Goal: Transaction & Acquisition: Purchase product/service

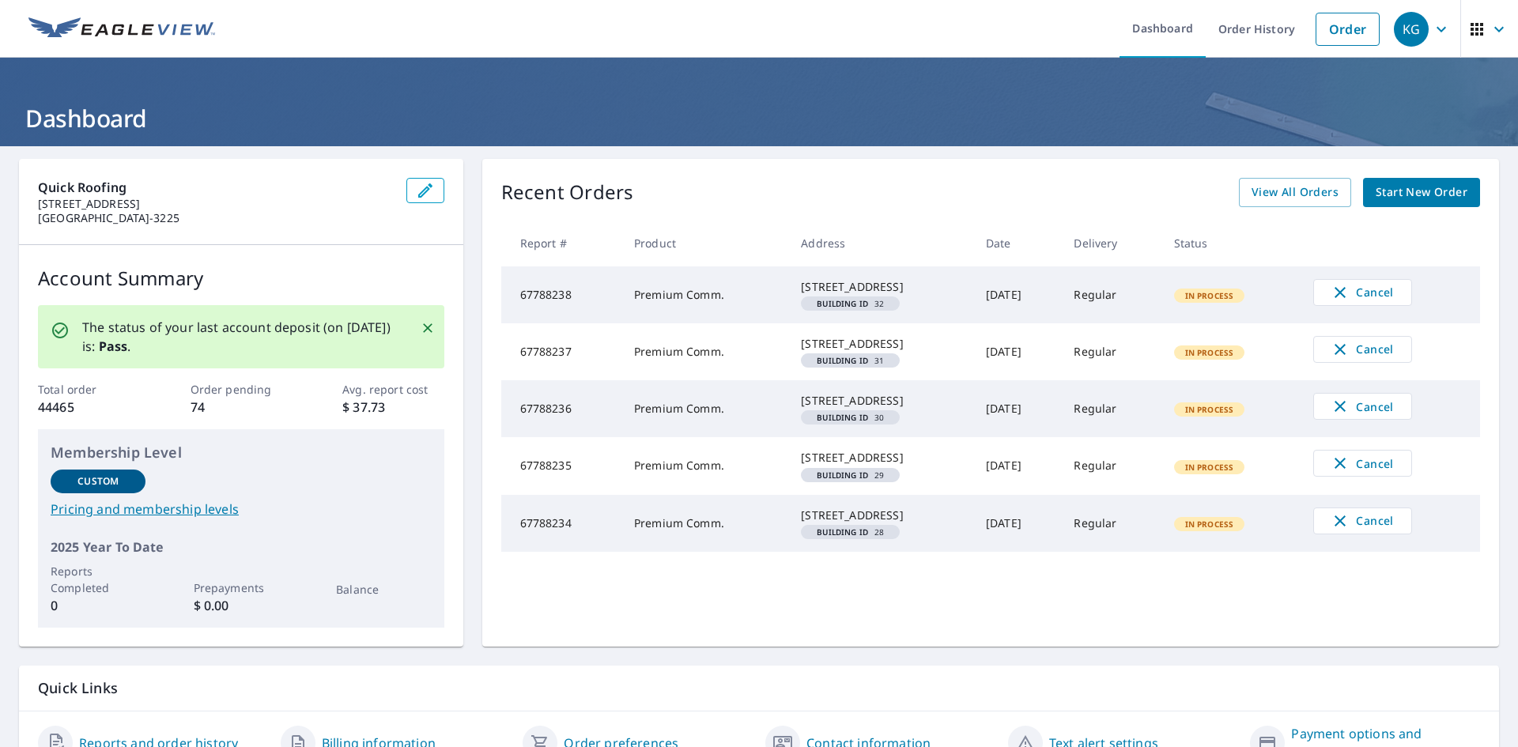
click at [1377, 206] on link "Start New Order" at bounding box center [1421, 192] width 117 height 29
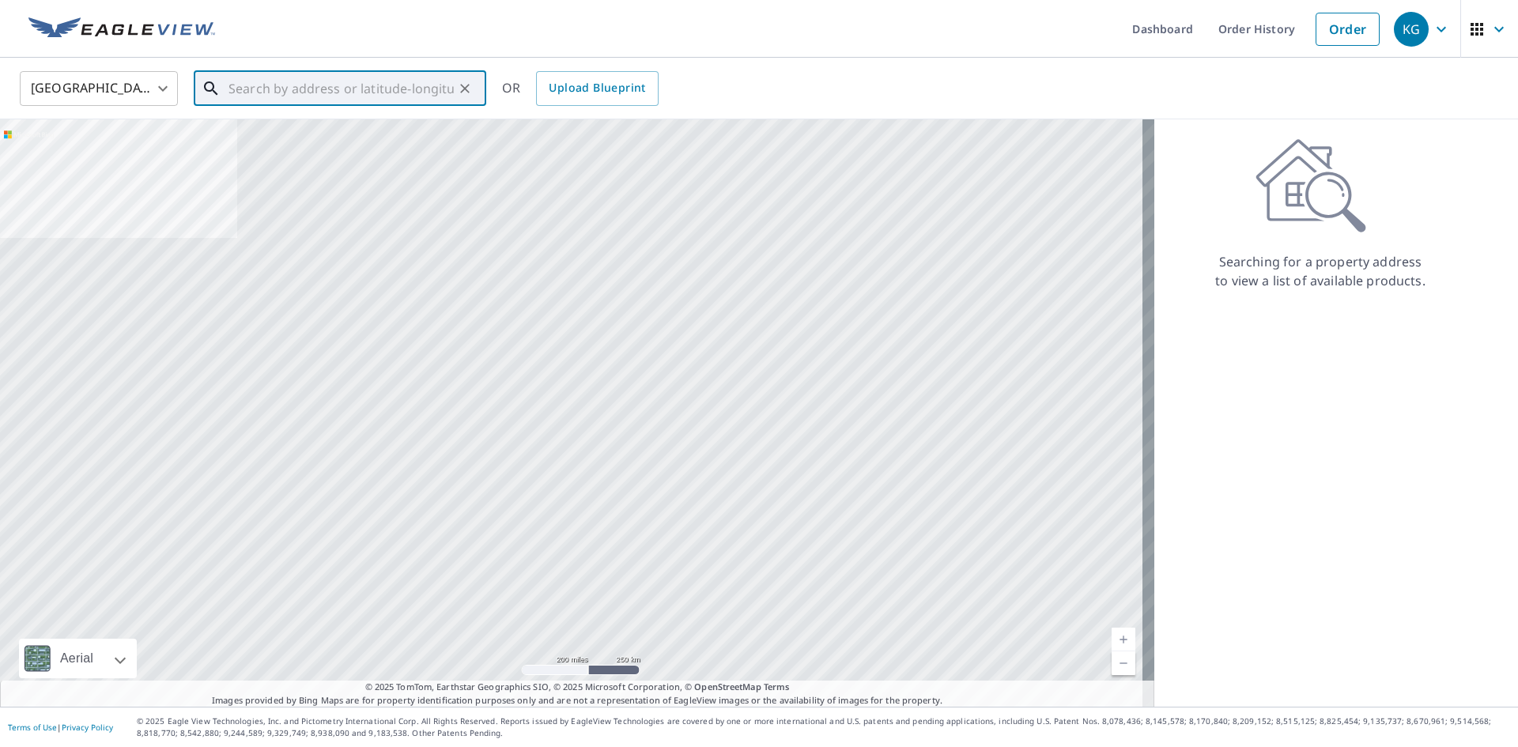
click at [388, 78] on input "text" at bounding box center [341, 88] width 225 height 44
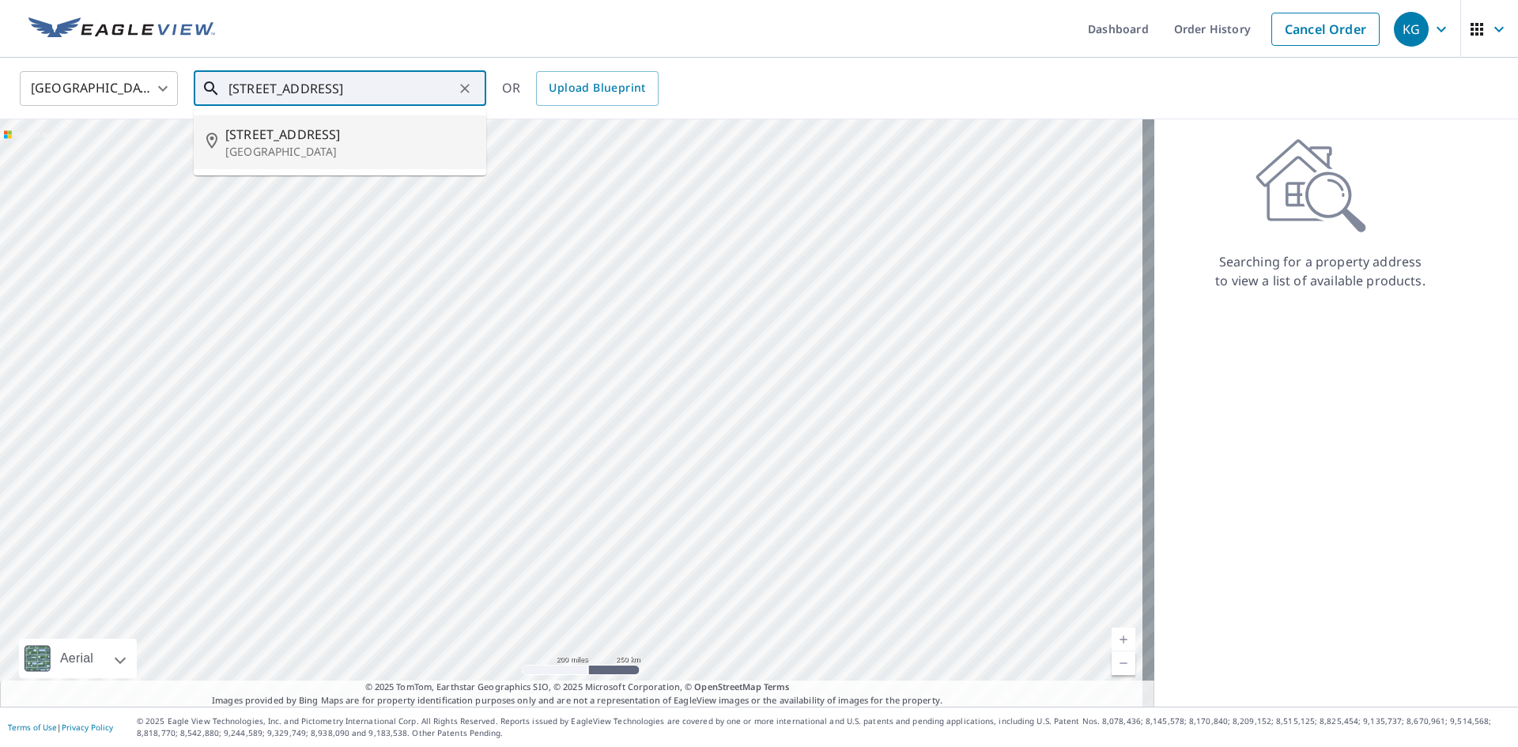
click at [338, 138] on span "[STREET_ADDRESS]" at bounding box center [349, 134] width 248 height 19
type input "[STREET_ADDRESS][PERSON_NAME]"
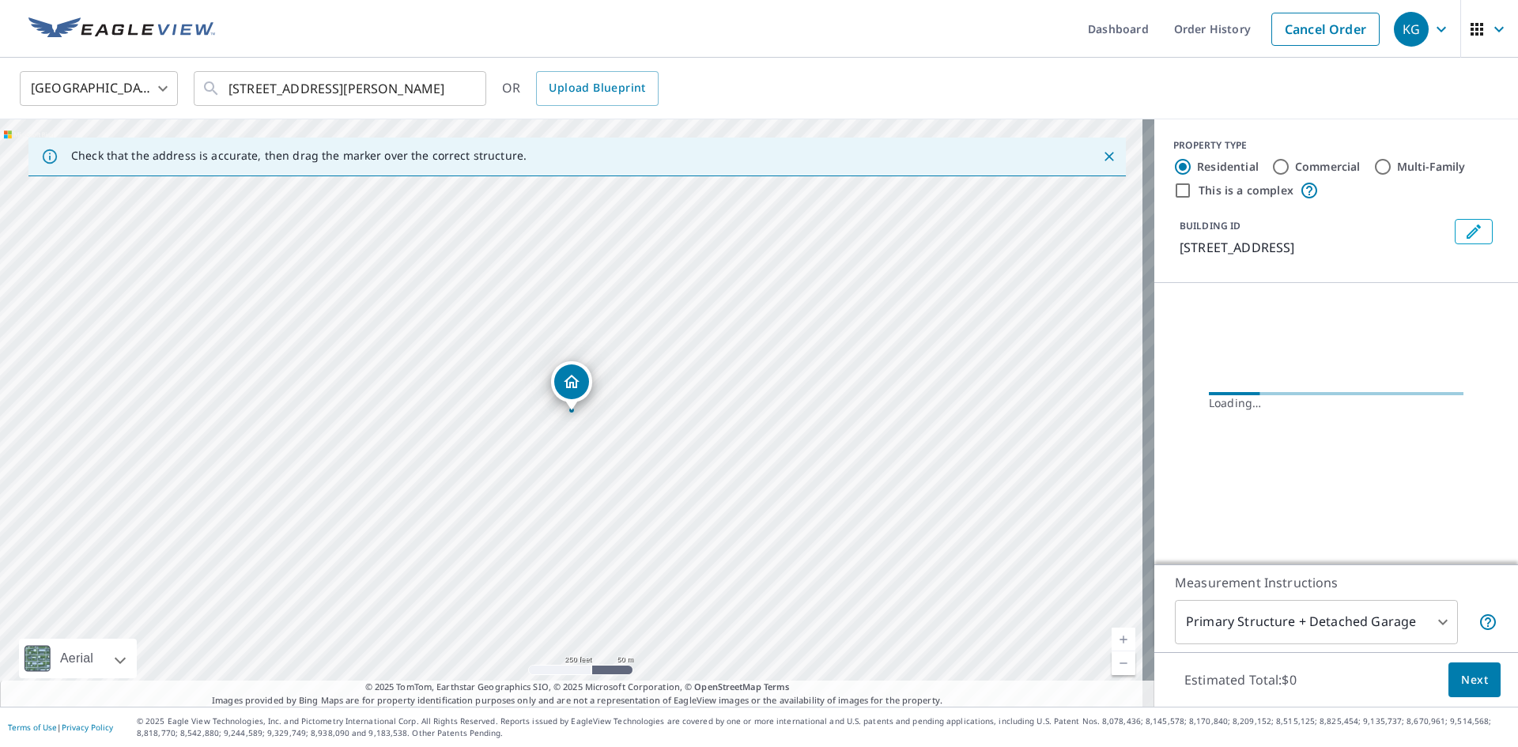
click at [1461, 689] on span "Next" at bounding box center [1474, 681] width 27 height 20
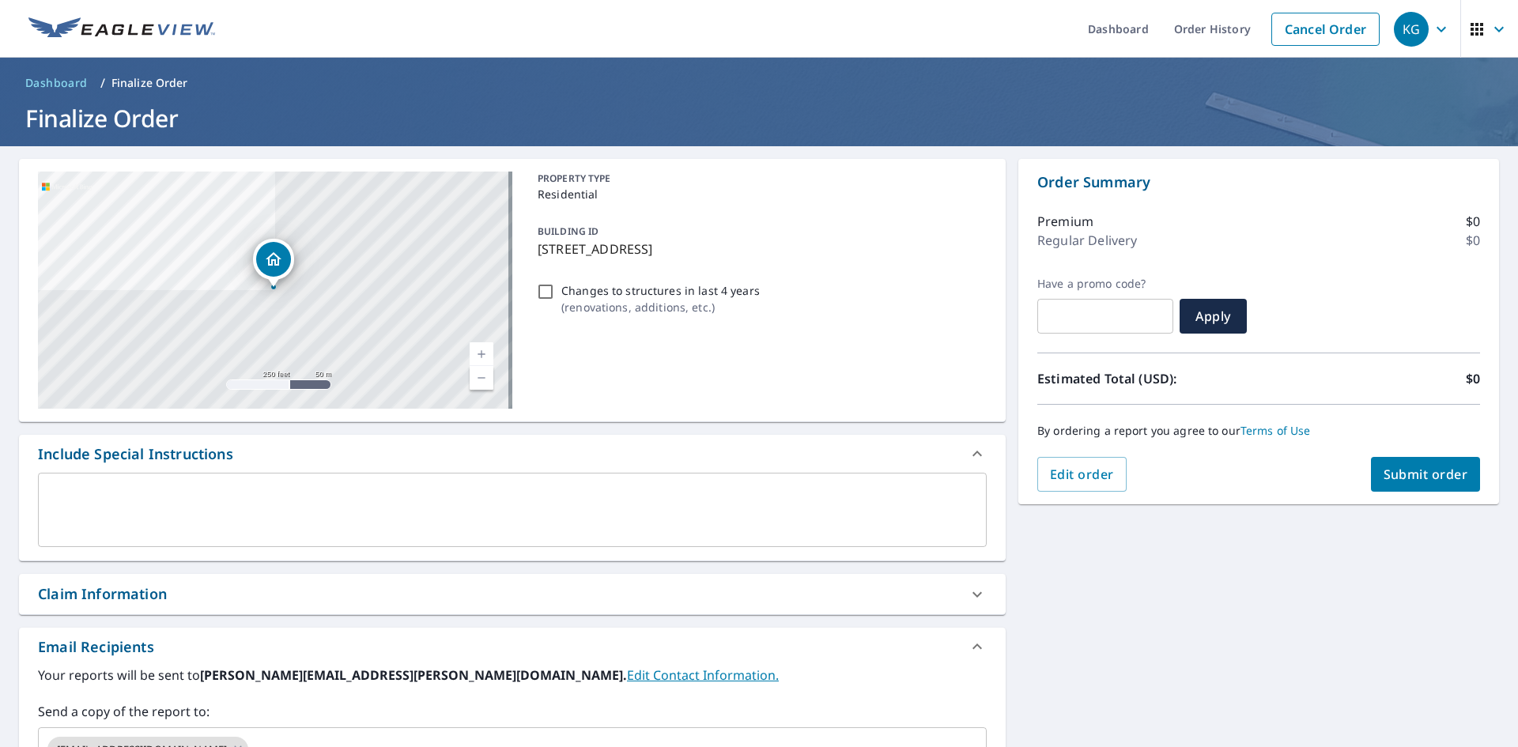
click at [187, 584] on div "Claim Information" at bounding box center [498, 594] width 920 height 21
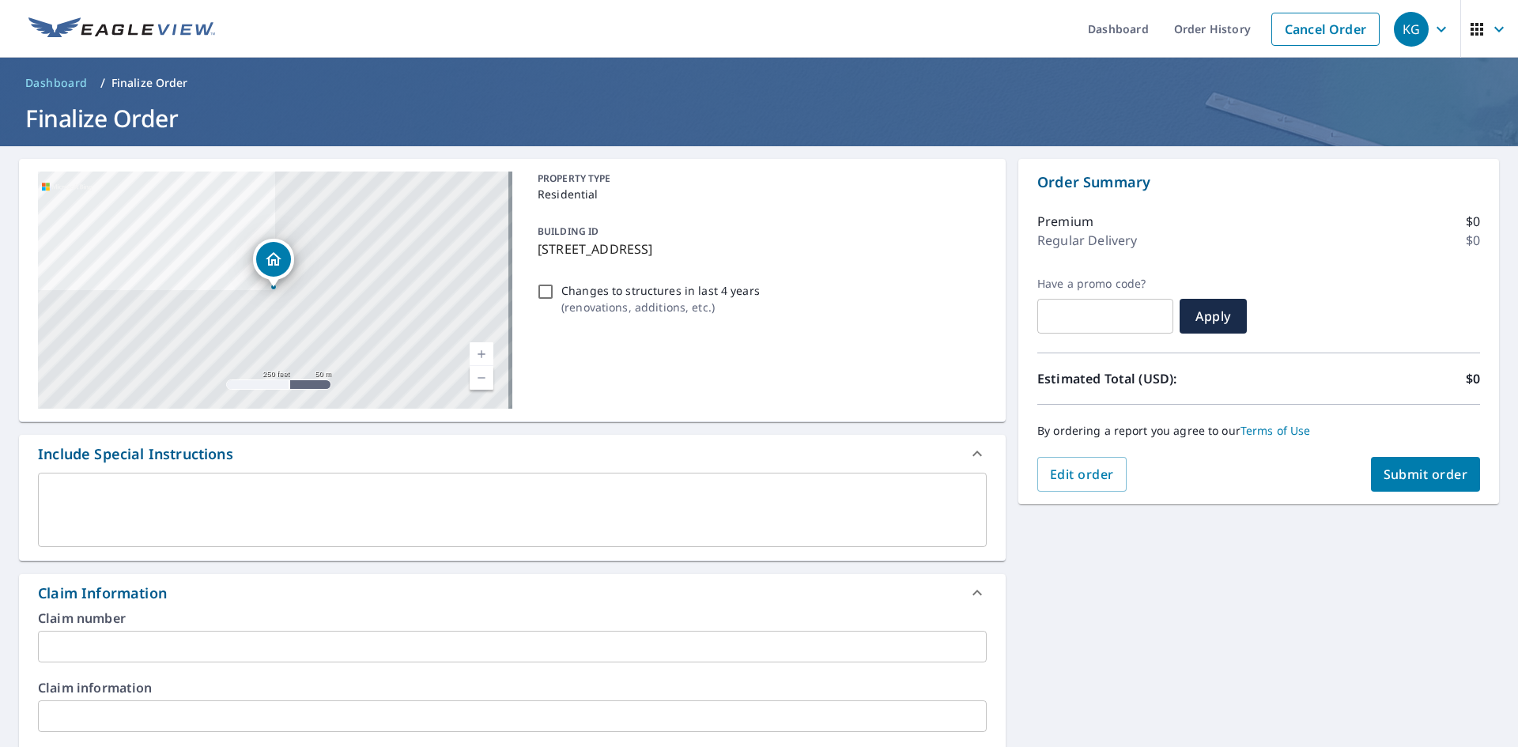
click at [270, 650] on input "text" at bounding box center [512, 647] width 949 height 32
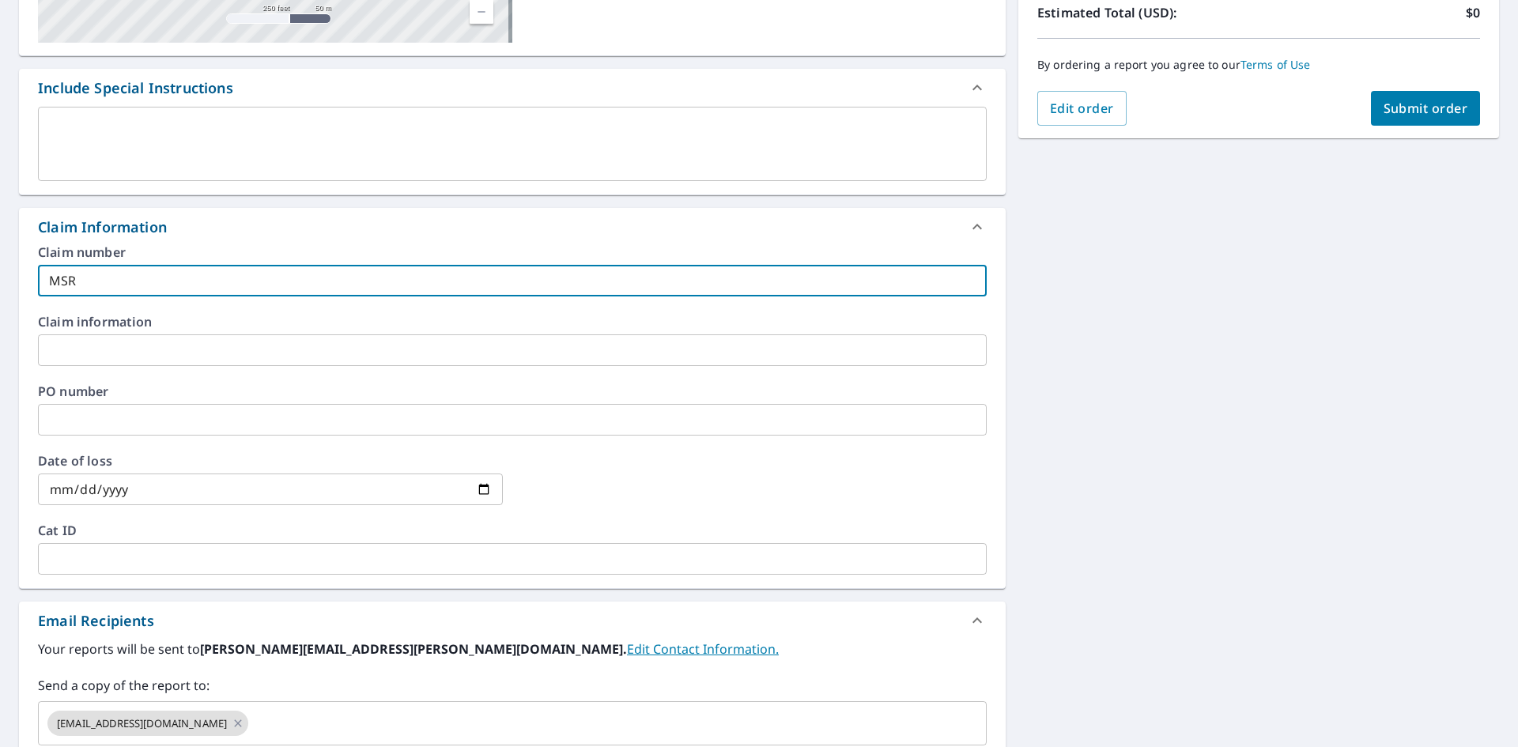
scroll to position [474, 0]
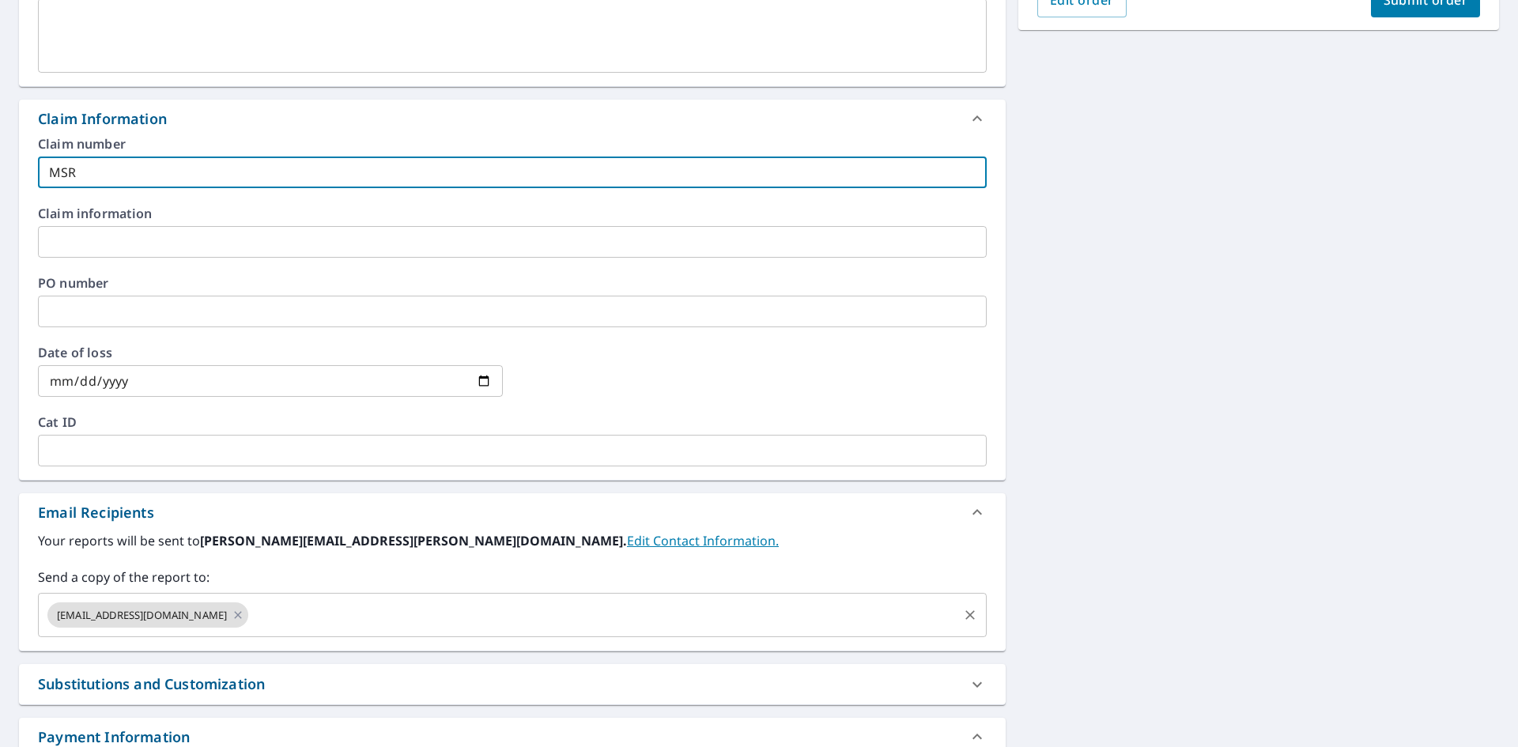
type input "MSR"
click at [329, 606] on input "text" at bounding box center [603, 615] width 705 height 30
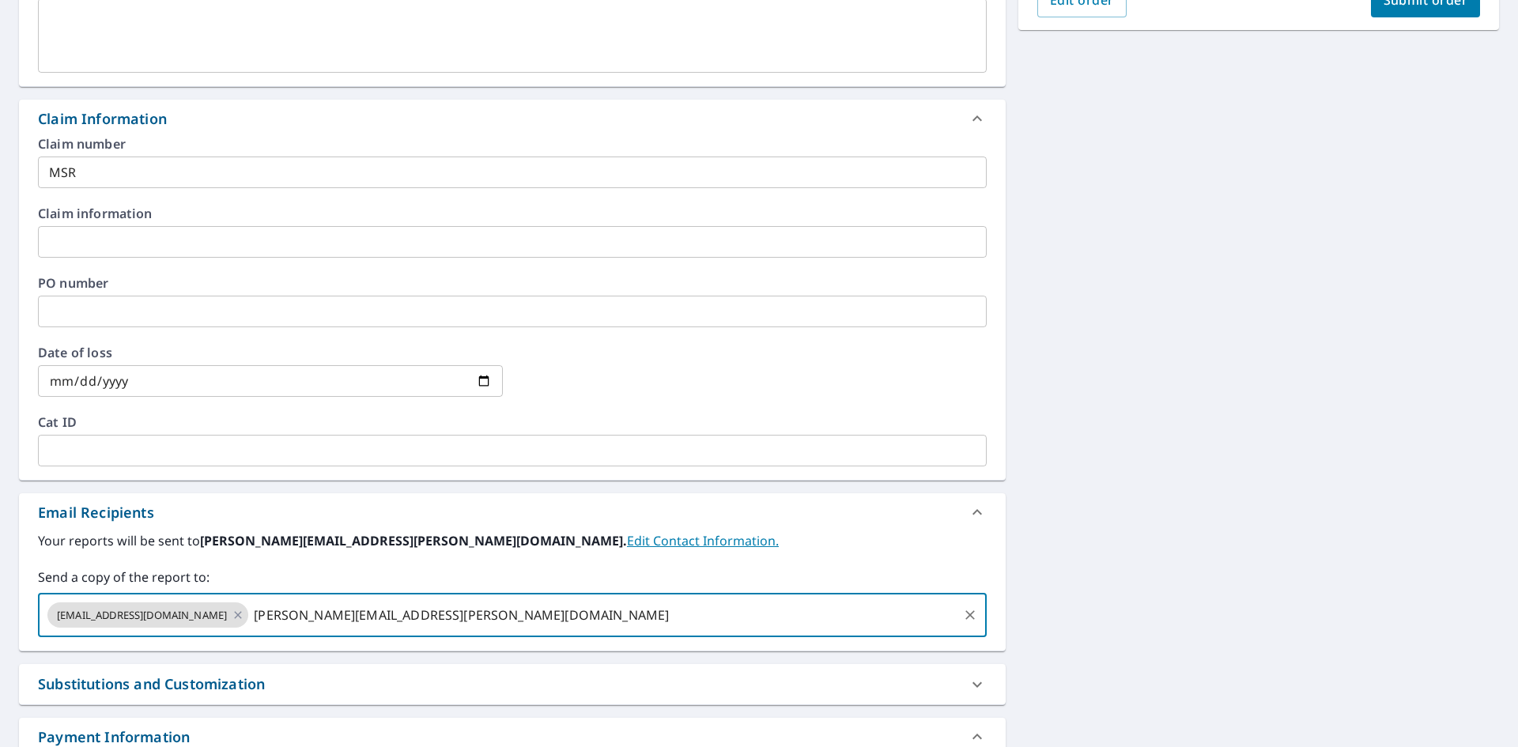
drag, startPoint x: 431, startPoint y: 622, endPoint x: 214, endPoint y: 605, distance: 217.4
click at [251, 605] on input "[PERSON_NAME][EMAIL_ADDRESS][PERSON_NAME][DOMAIN_NAME]" at bounding box center [603, 615] width 705 height 30
type input "[PERSON_NAME][EMAIL_ADDRESS][PERSON_NAME][DOMAIN_NAME]"
click at [630, 546] on label "Your reports will be sent to [PERSON_NAME][EMAIL_ADDRESS][PERSON_NAME][DOMAIN_N…" at bounding box center [512, 540] width 949 height 19
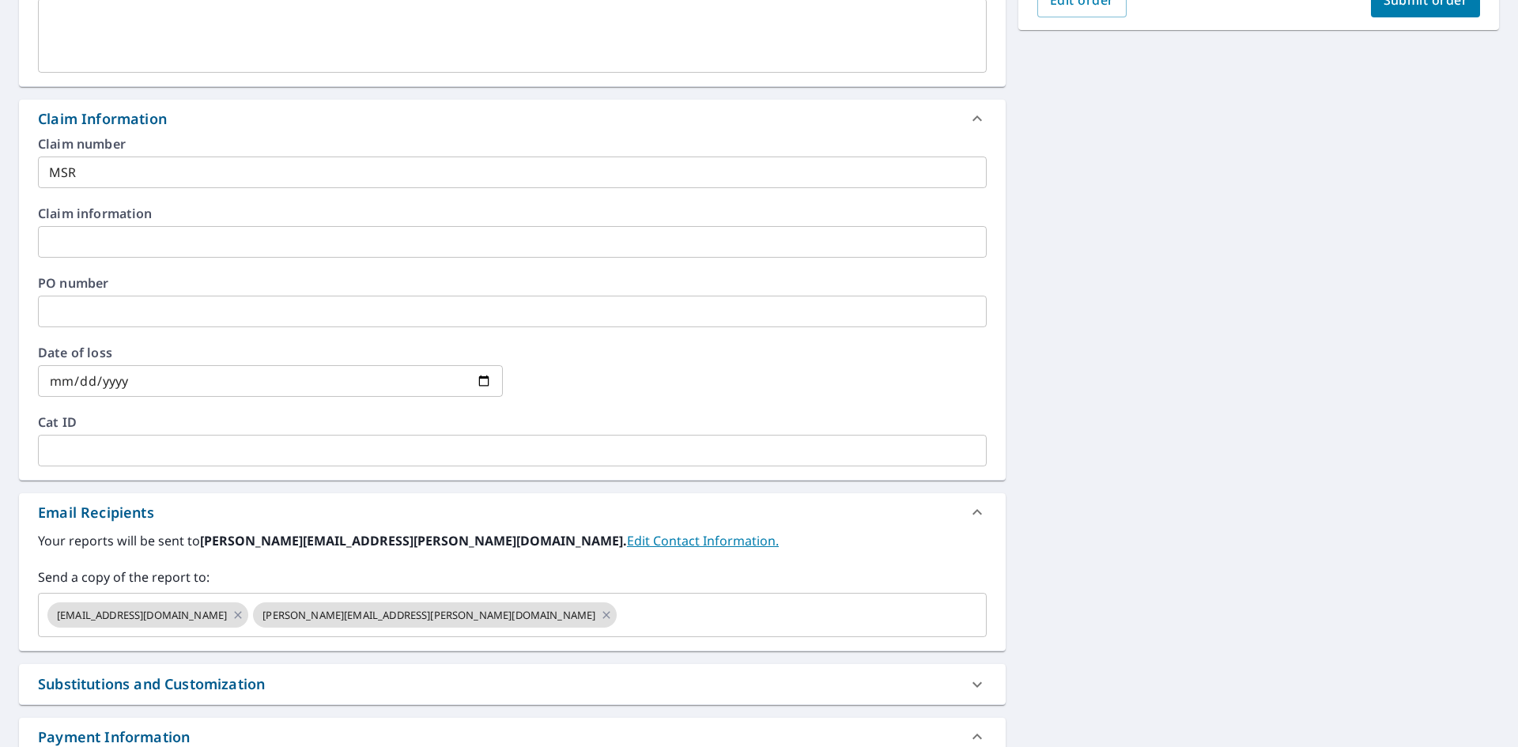
scroll to position [0, 0]
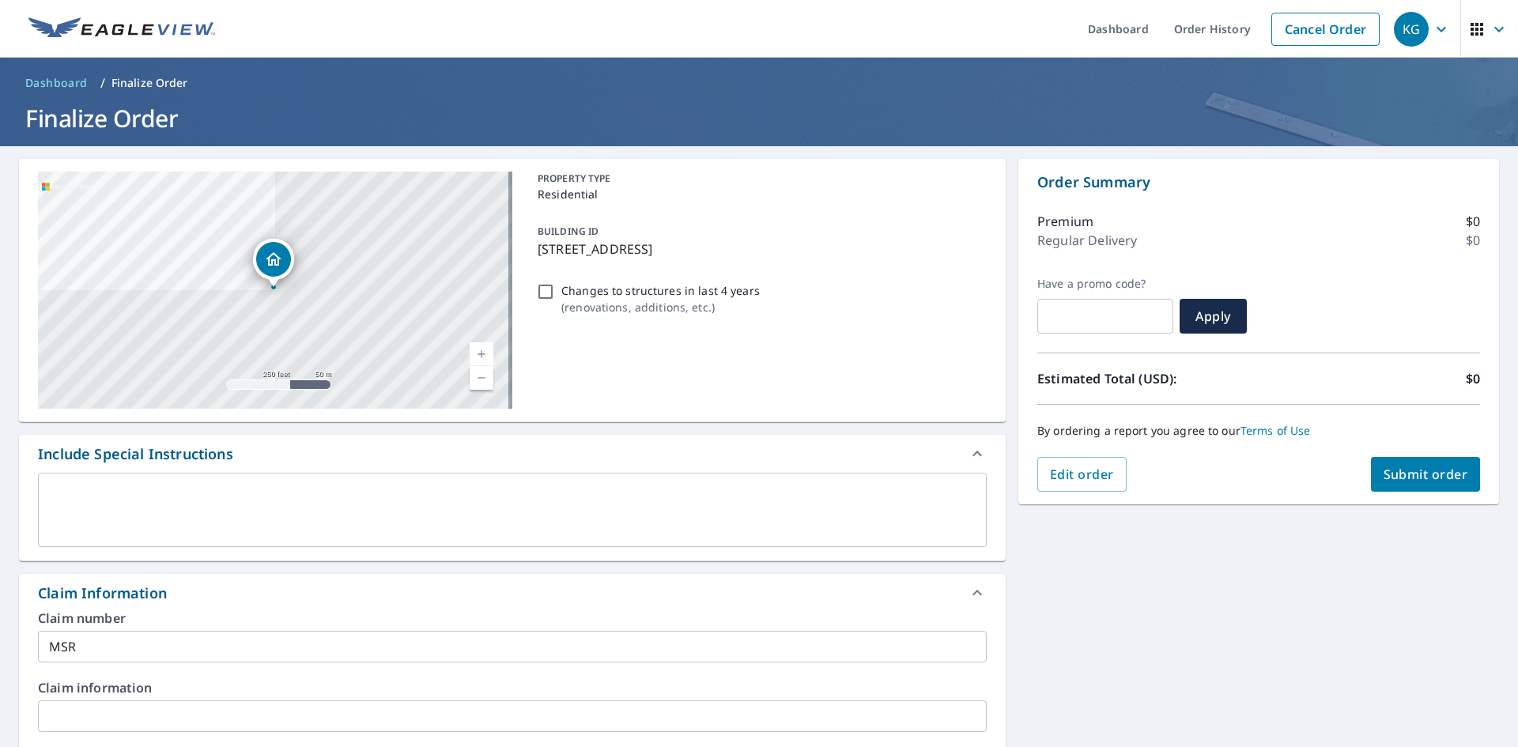
click at [537, 290] on input "Changes to structures in last 4 years ( renovations, additions, etc. )" at bounding box center [545, 291] width 19 height 19
checkbox input "true"
click at [1240, 642] on div "[STREET_ADDRESS][PERSON_NAME] Aerial Road A standard road map Aerial A detailed…" at bounding box center [759, 717] width 1518 height 1142
click at [1404, 486] on button "Submit order" at bounding box center [1426, 474] width 110 height 35
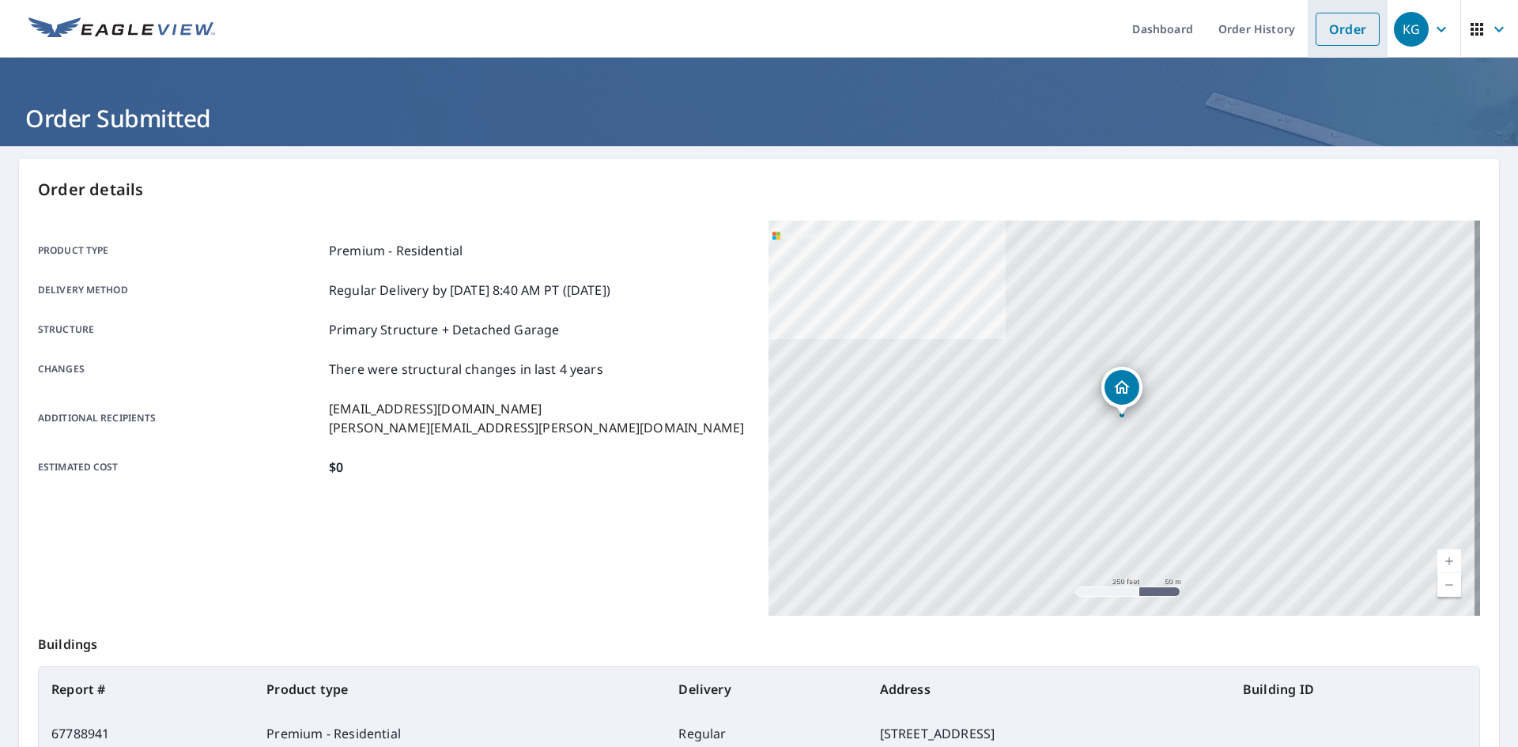
click at [1337, 43] on link "Order" at bounding box center [1348, 29] width 64 height 33
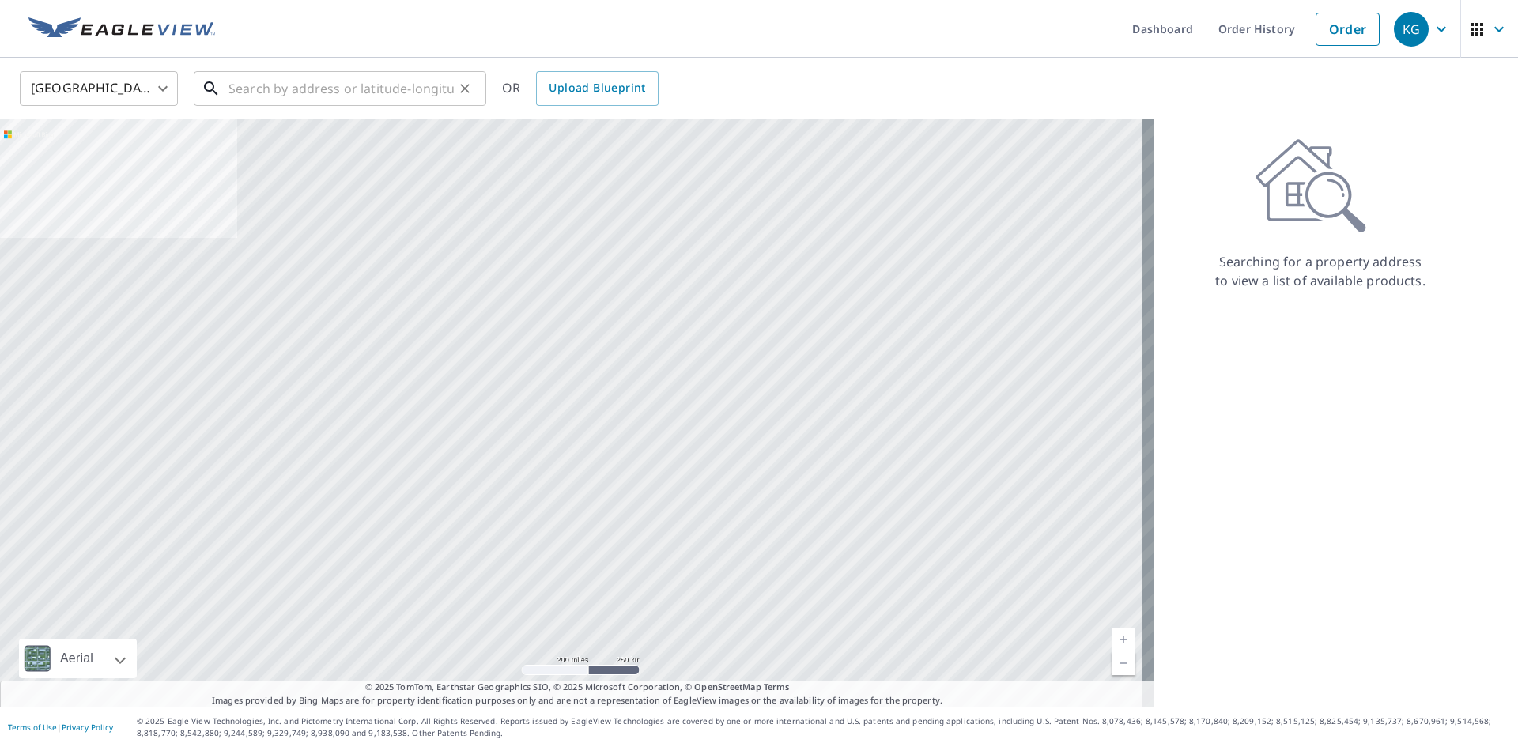
click at [447, 85] on input "text" at bounding box center [341, 88] width 225 height 44
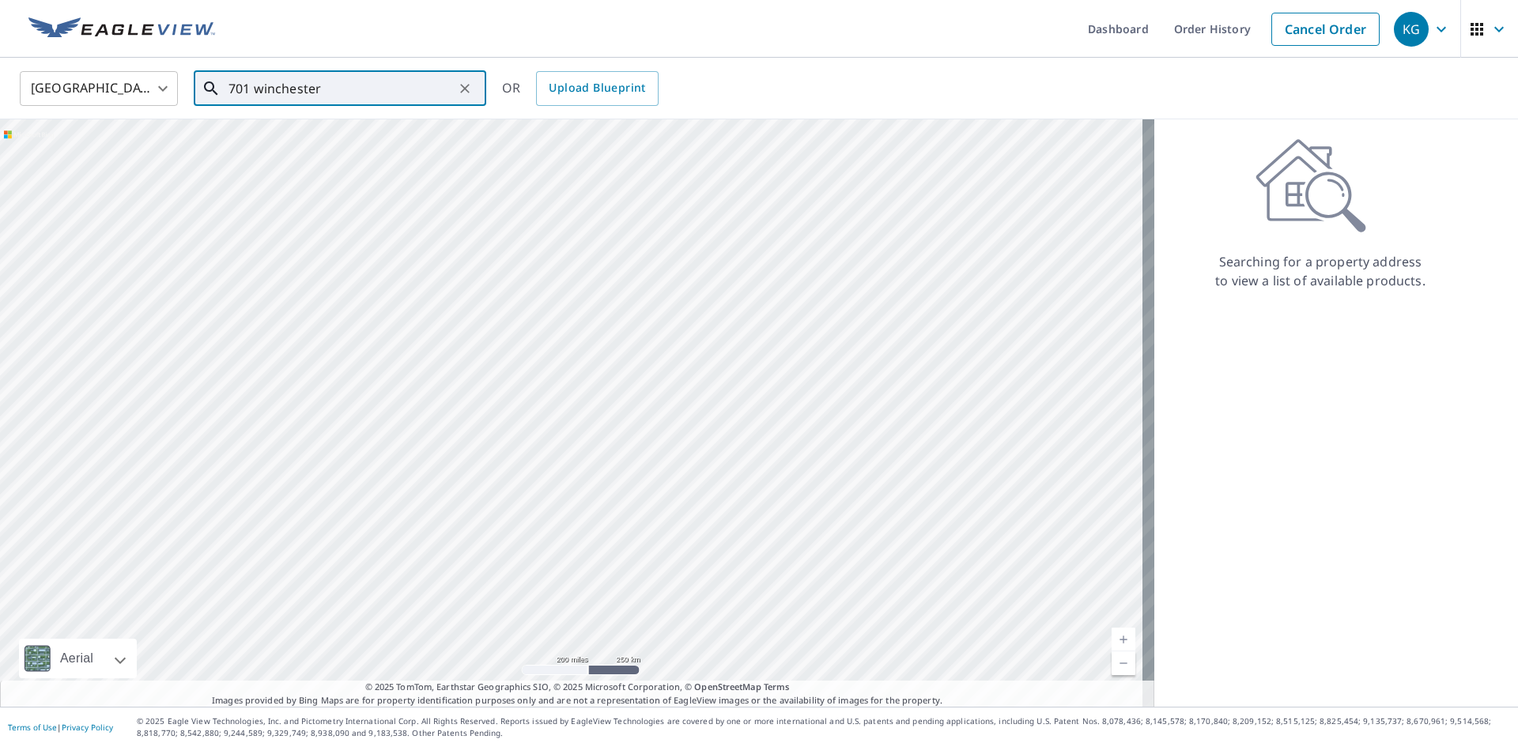
click at [358, 93] on input "701 winchester" at bounding box center [341, 88] width 225 height 44
type input "7"
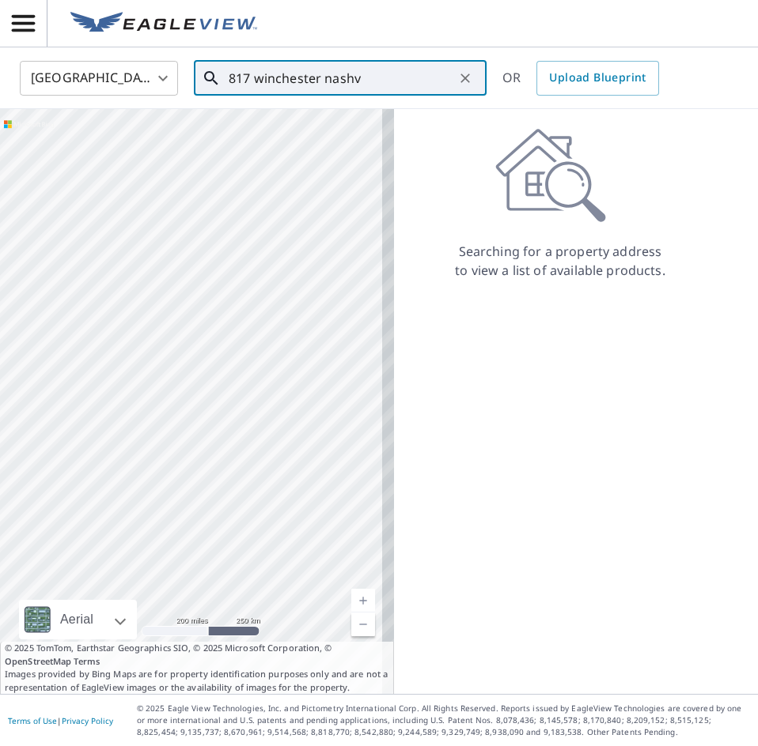
click at [379, 76] on input "817 winchester nashv" at bounding box center [341, 78] width 225 height 44
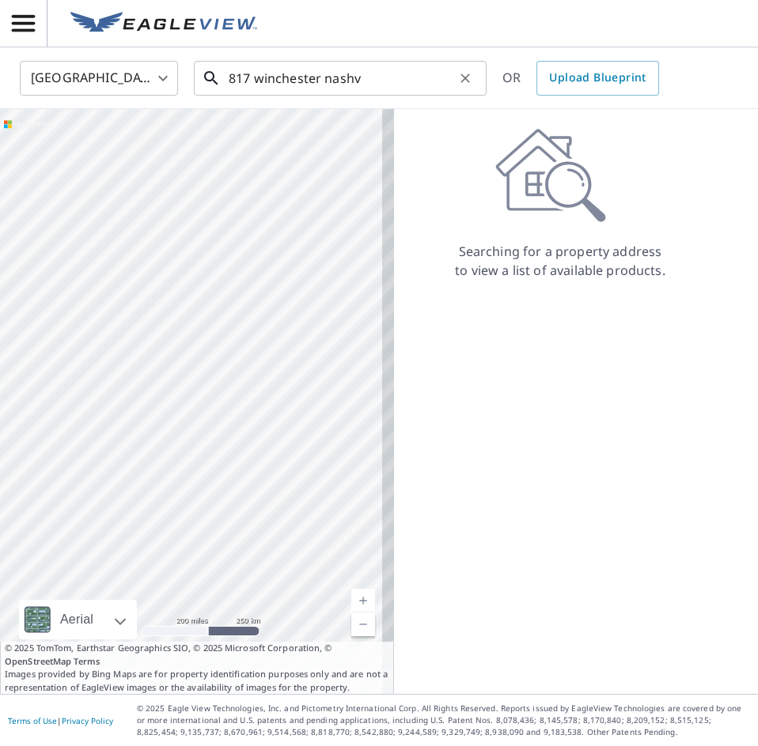
click at [365, 87] on input "817 winchester nashv" at bounding box center [341, 78] width 225 height 44
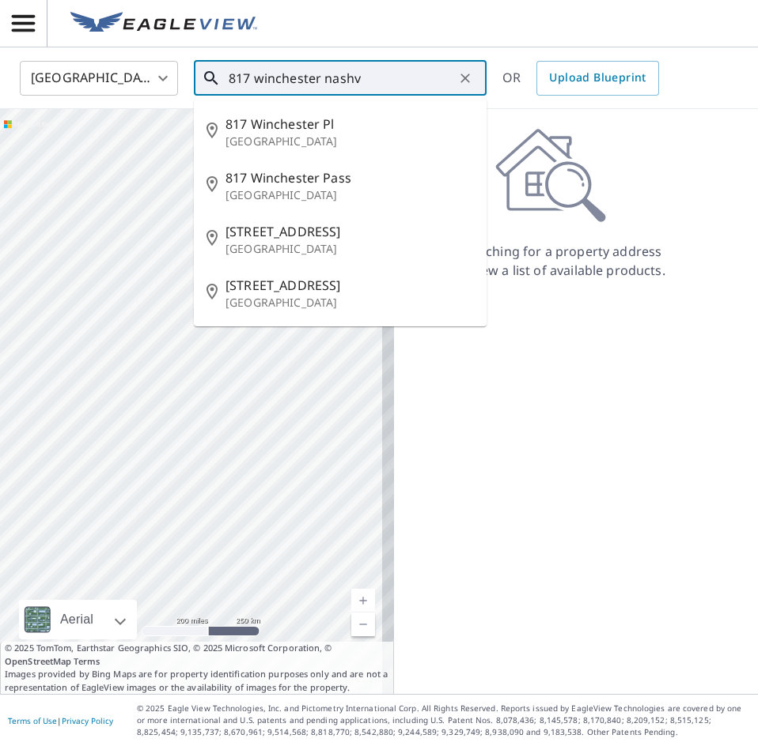
drag, startPoint x: 352, startPoint y: 84, endPoint x: 319, endPoint y: 78, distance: 32.9
click at [319, 78] on input "817 winchester nashv" at bounding box center [341, 78] width 225 height 44
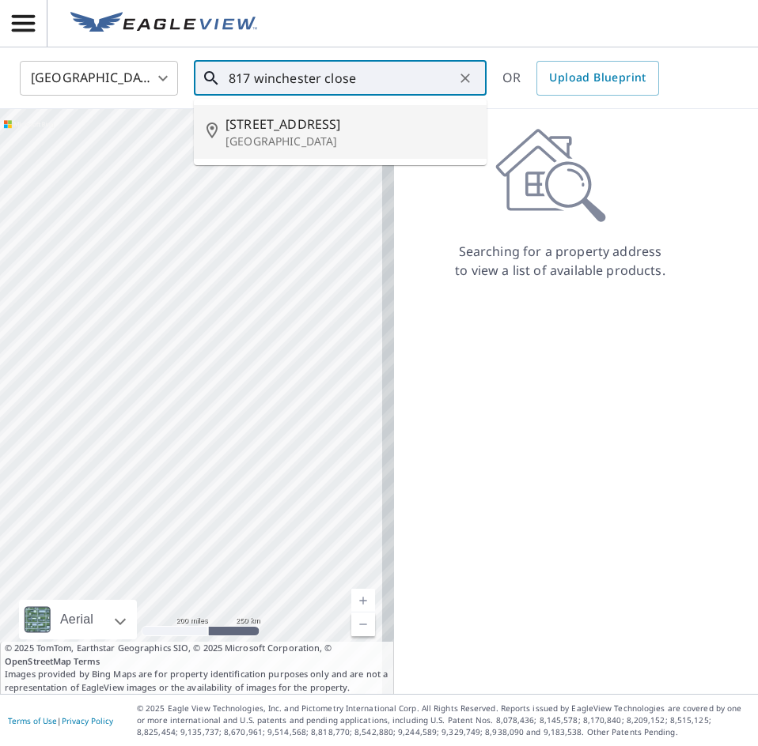
click at [314, 124] on span "[STREET_ADDRESS]" at bounding box center [349, 124] width 248 height 19
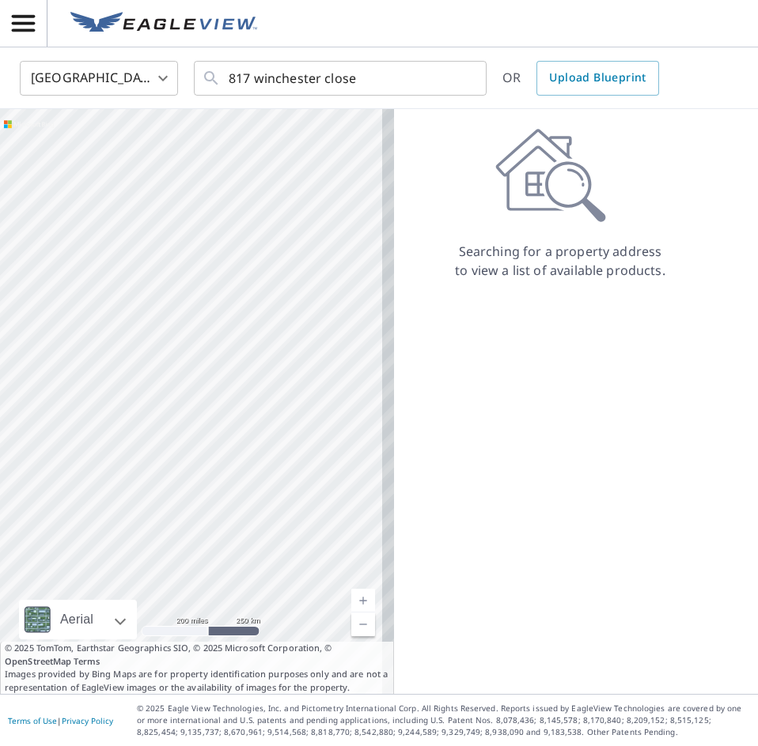
type input "[STREET_ADDRESS]"
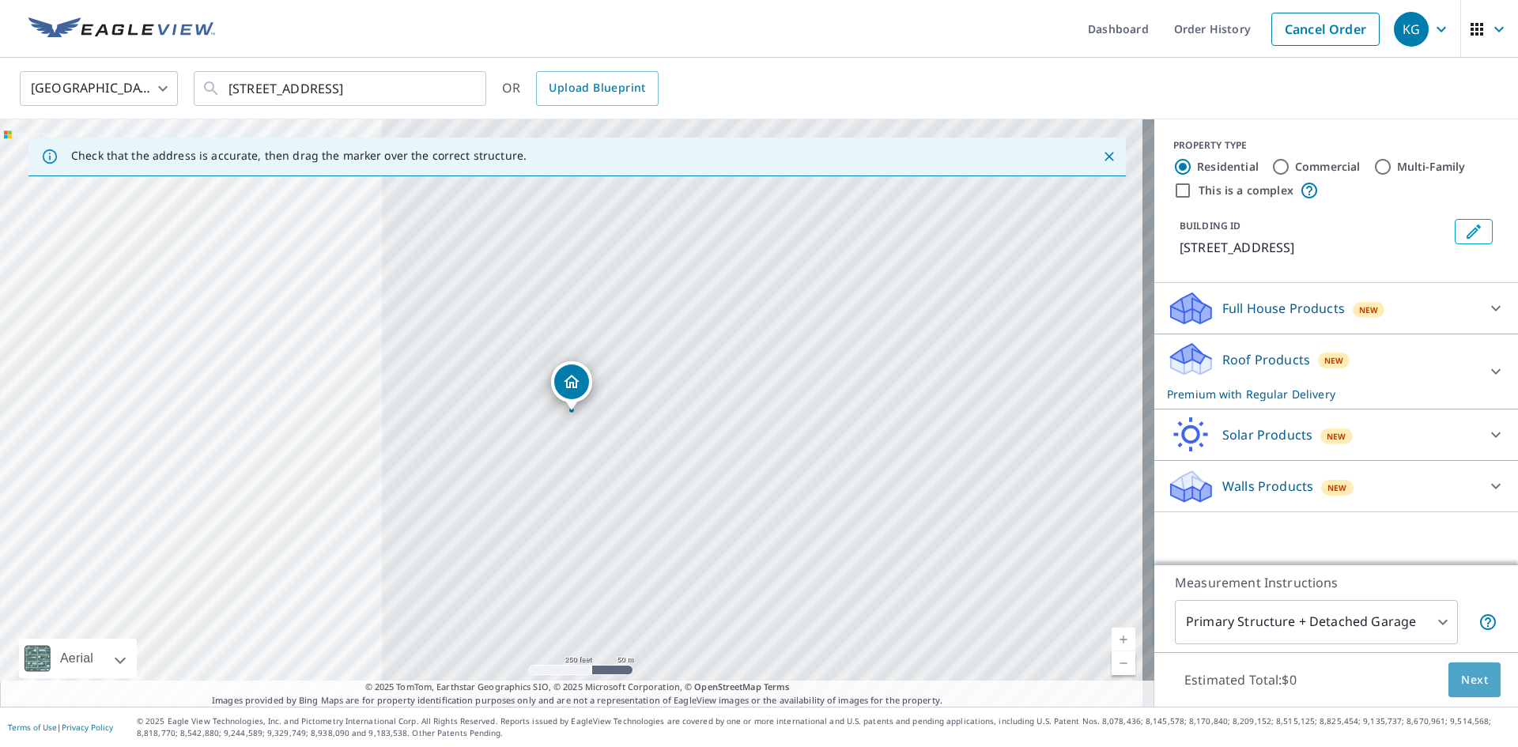
click at [1476, 687] on button "Next" at bounding box center [1475, 681] width 52 height 36
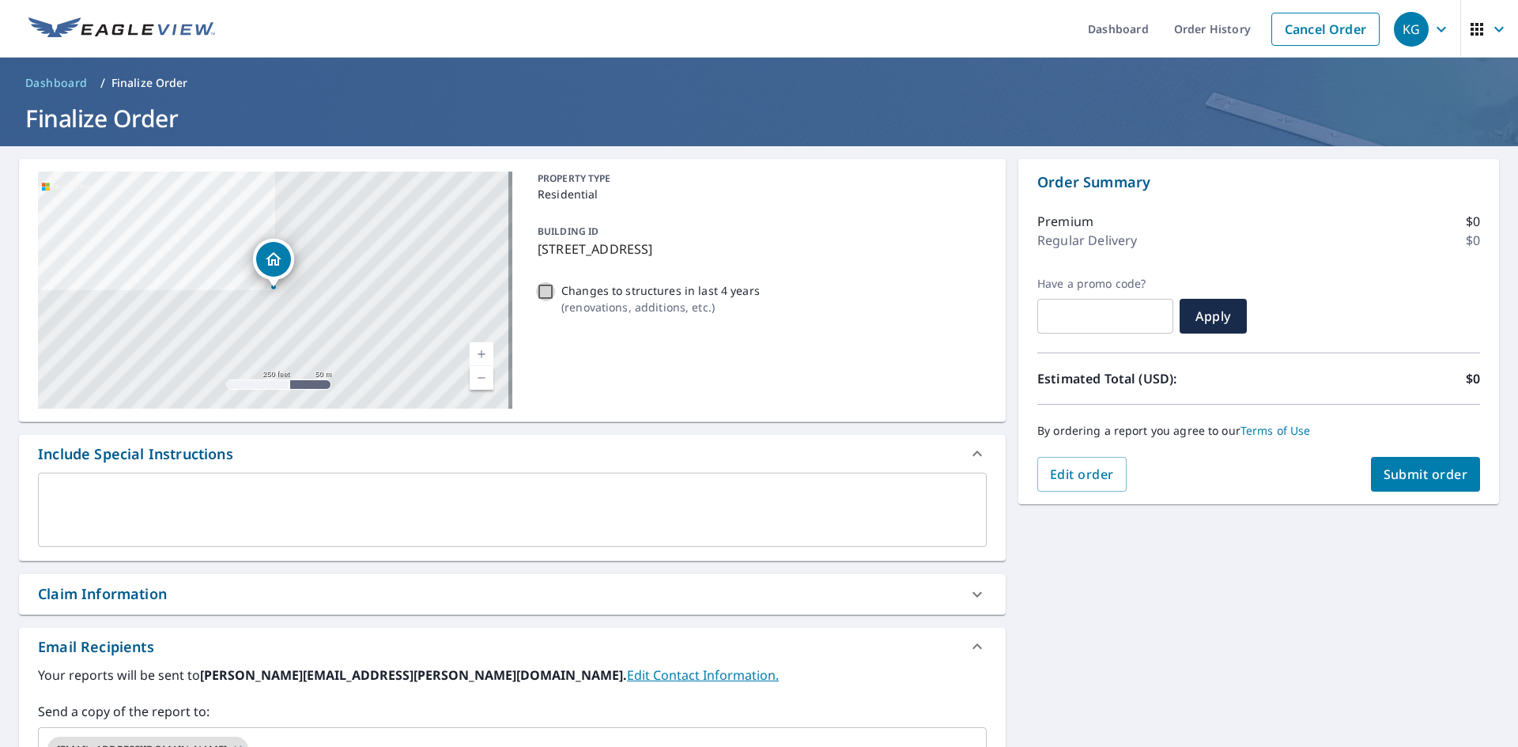
click at [539, 291] on input "Changes to structures in last 4 years ( renovations, additions, etc. )" at bounding box center [545, 291] width 19 height 19
checkbox input "true"
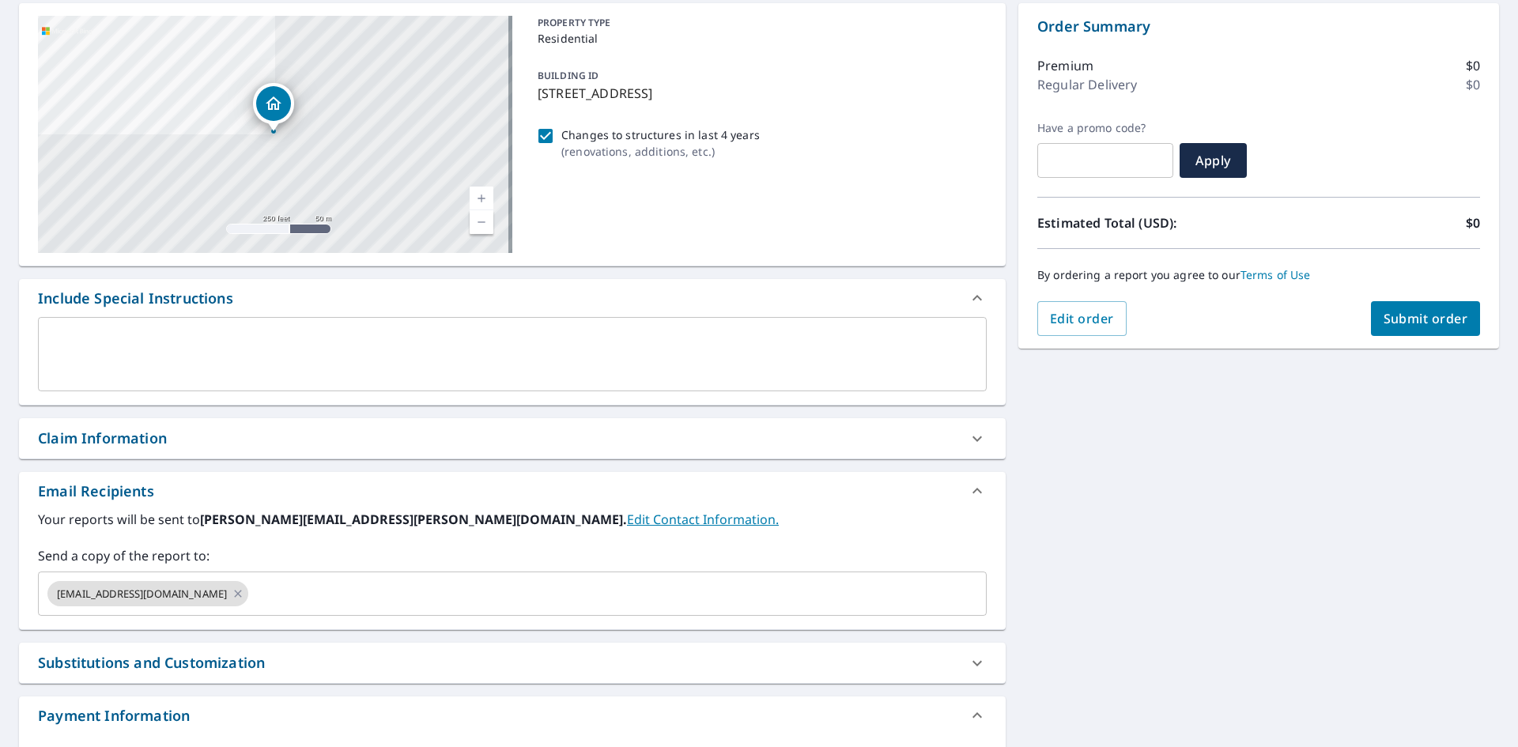
scroll to position [237, 0]
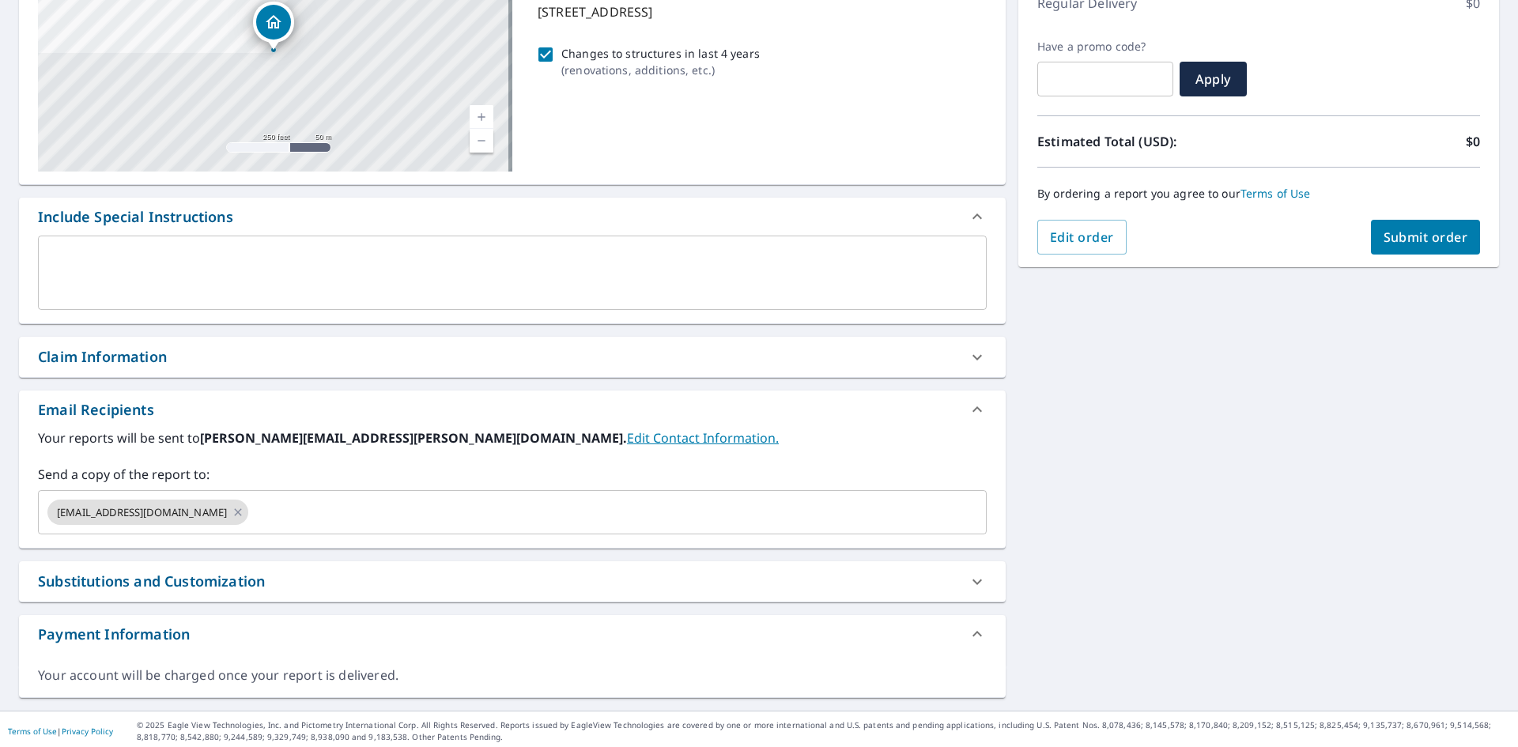
click at [421, 365] on div "Claim Information" at bounding box center [512, 357] width 987 height 40
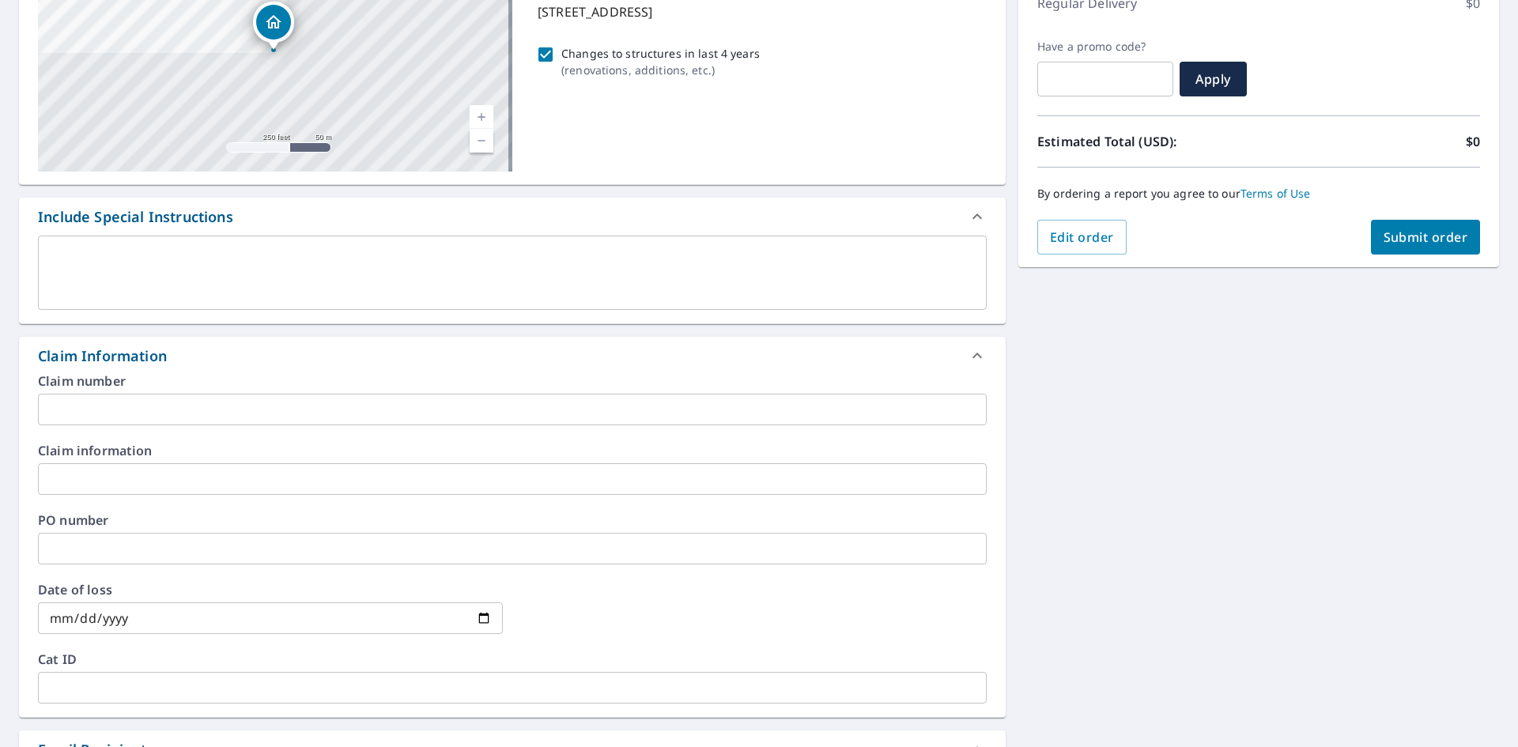
click at [375, 414] on input "text" at bounding box center [512, 410] width 949 height 32
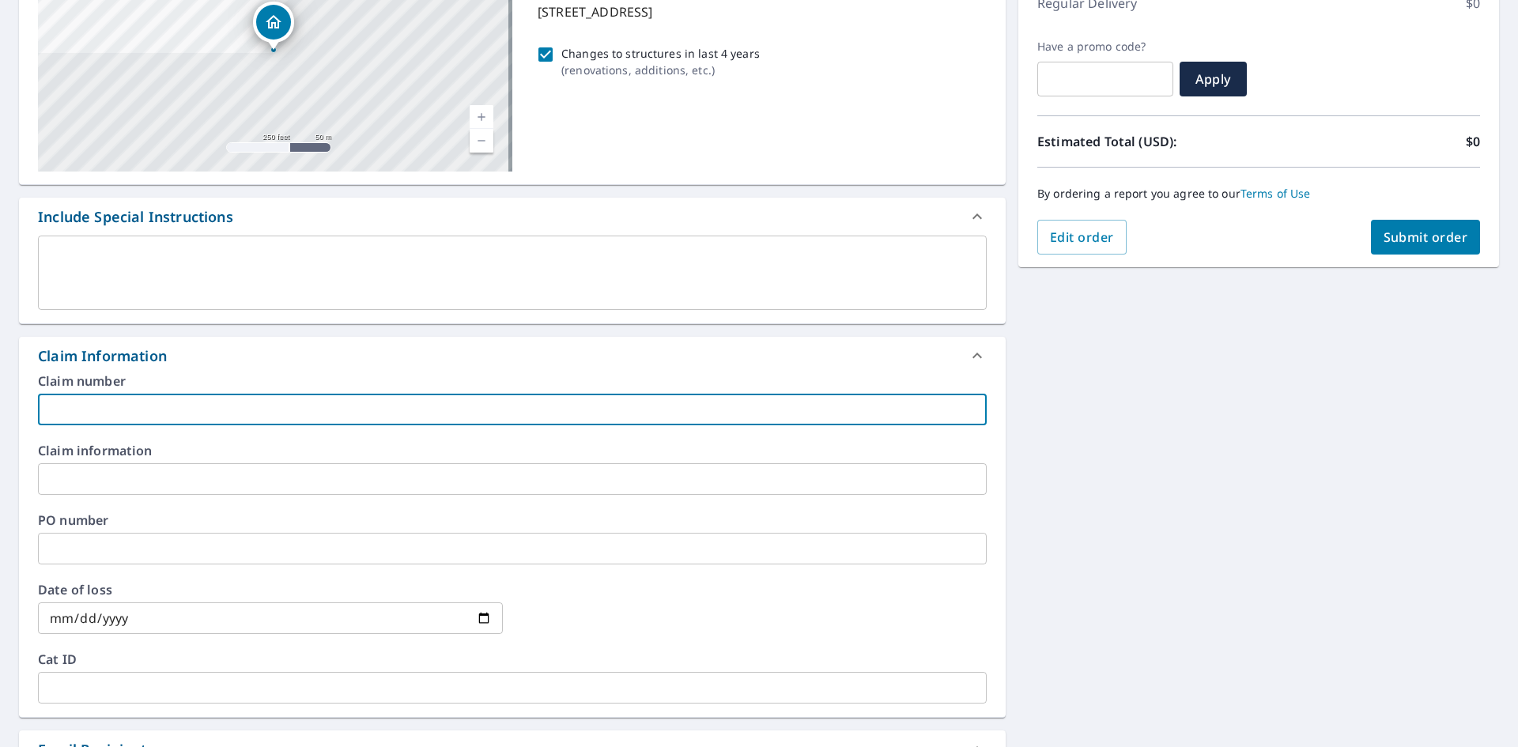
type input "MSR"
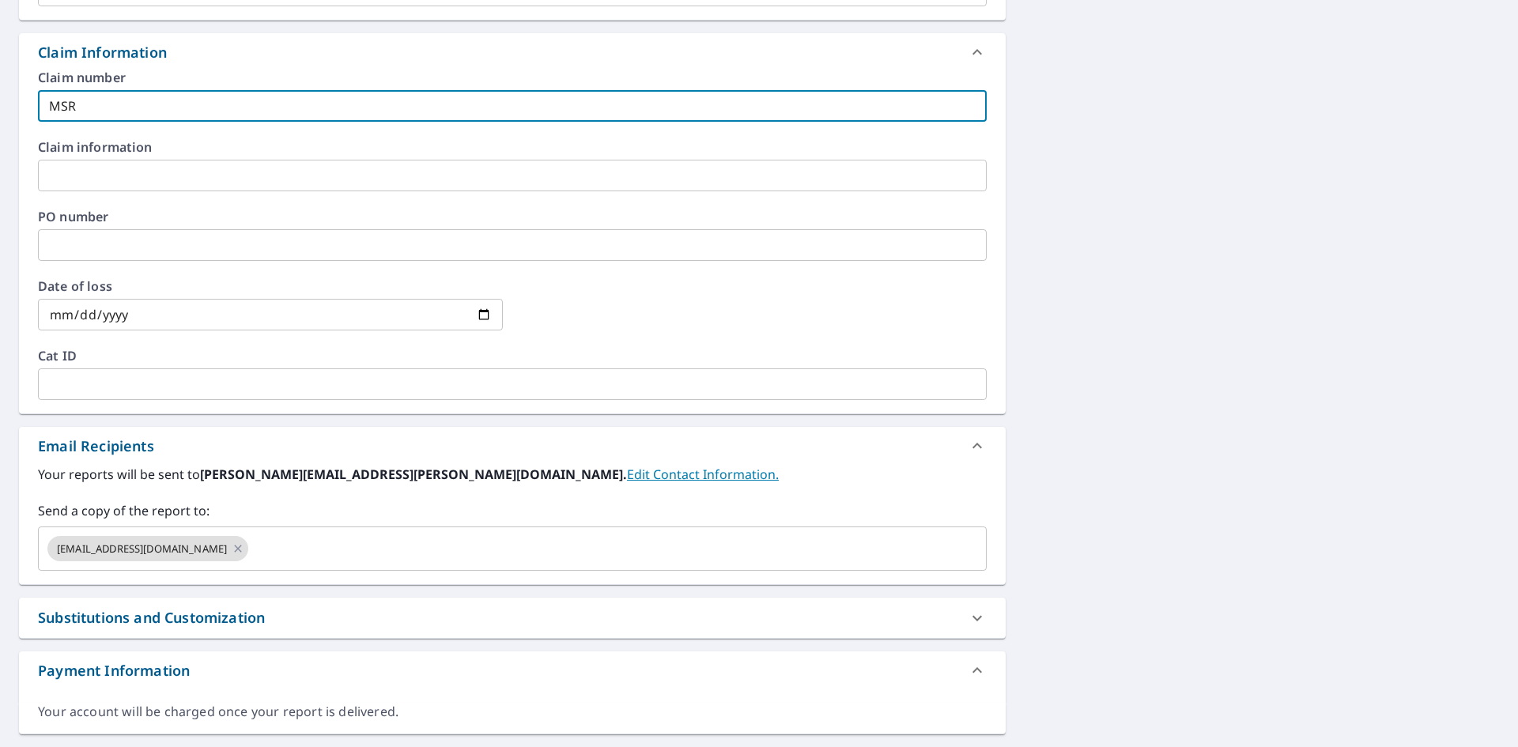
scroll to position [581, 0]
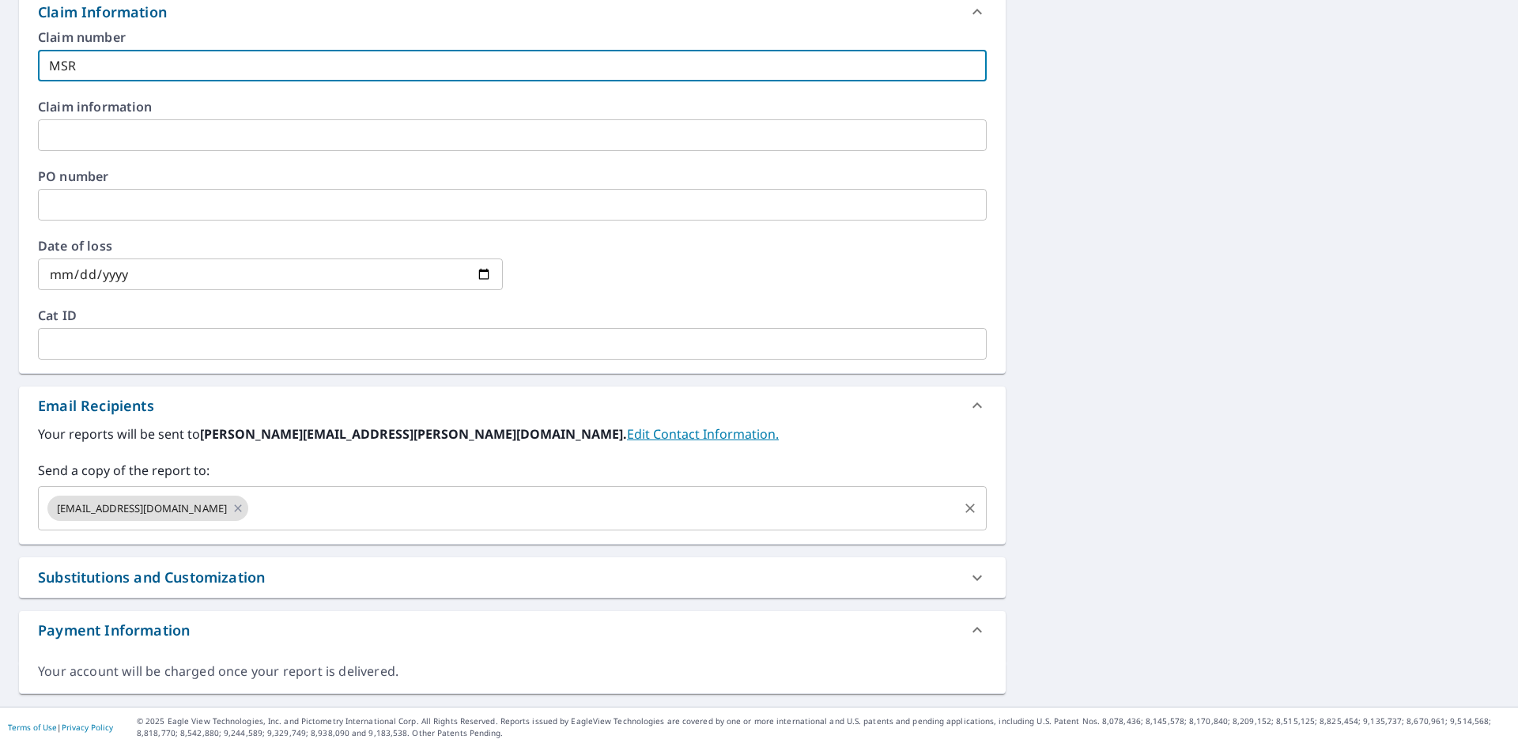
click at [539, 508] on input "text" at bounding box center [603, 508] width 705 height 30
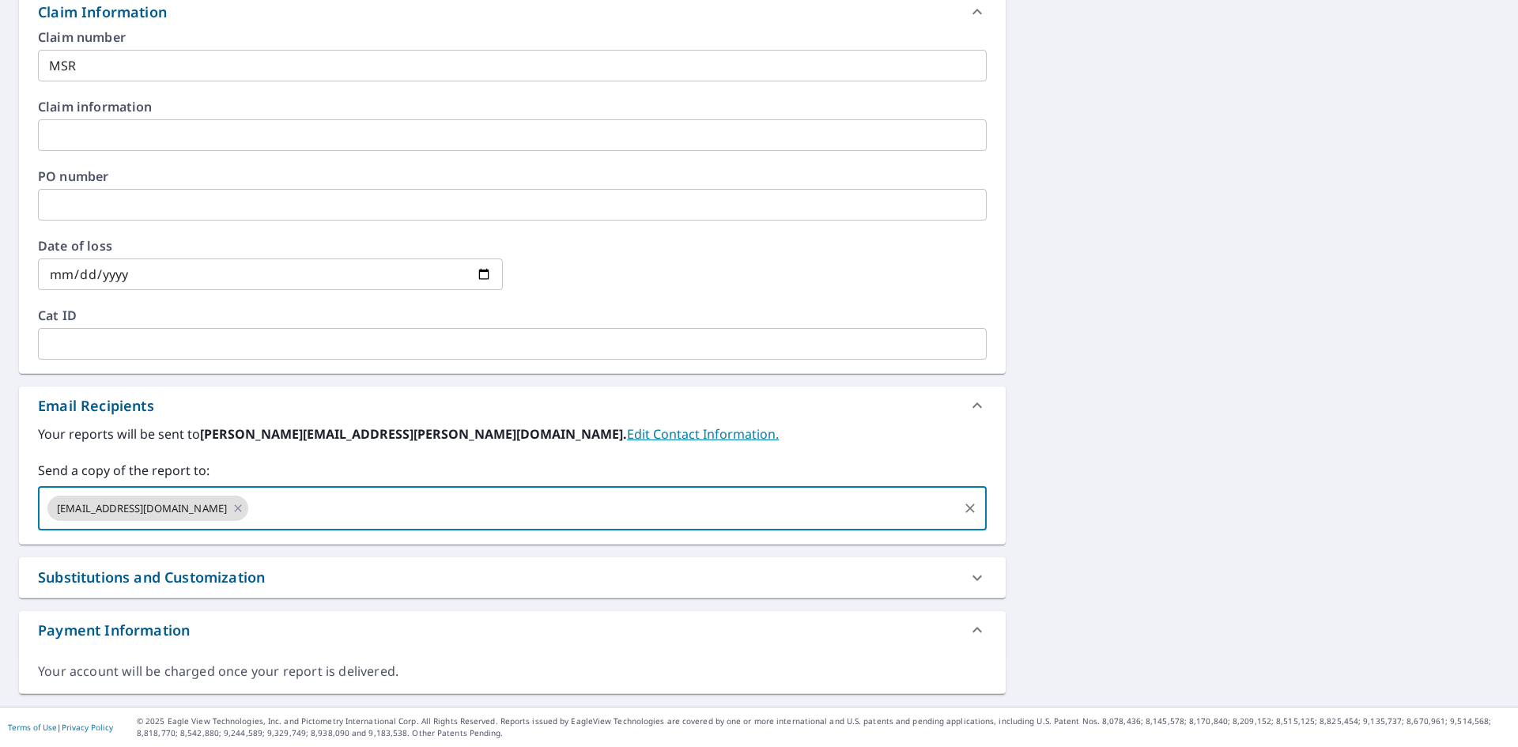
paste input "[PERSON_NAME][EMAIL_ADDRESS][PERSON_NAME][DOMAIN_NAME]"
type input "[PERSON_NAME][EMAIL_ADDRESS][PERSON_NAME][DOMAIN_NAME]"
click at [652, 444] on div "Your reports will be sent to [PERSON_NAME][EMAIL_ADDRESS][PERSON_NAME][DOMAIN_N…" at bounding box center [512, 478] width 949 height 106
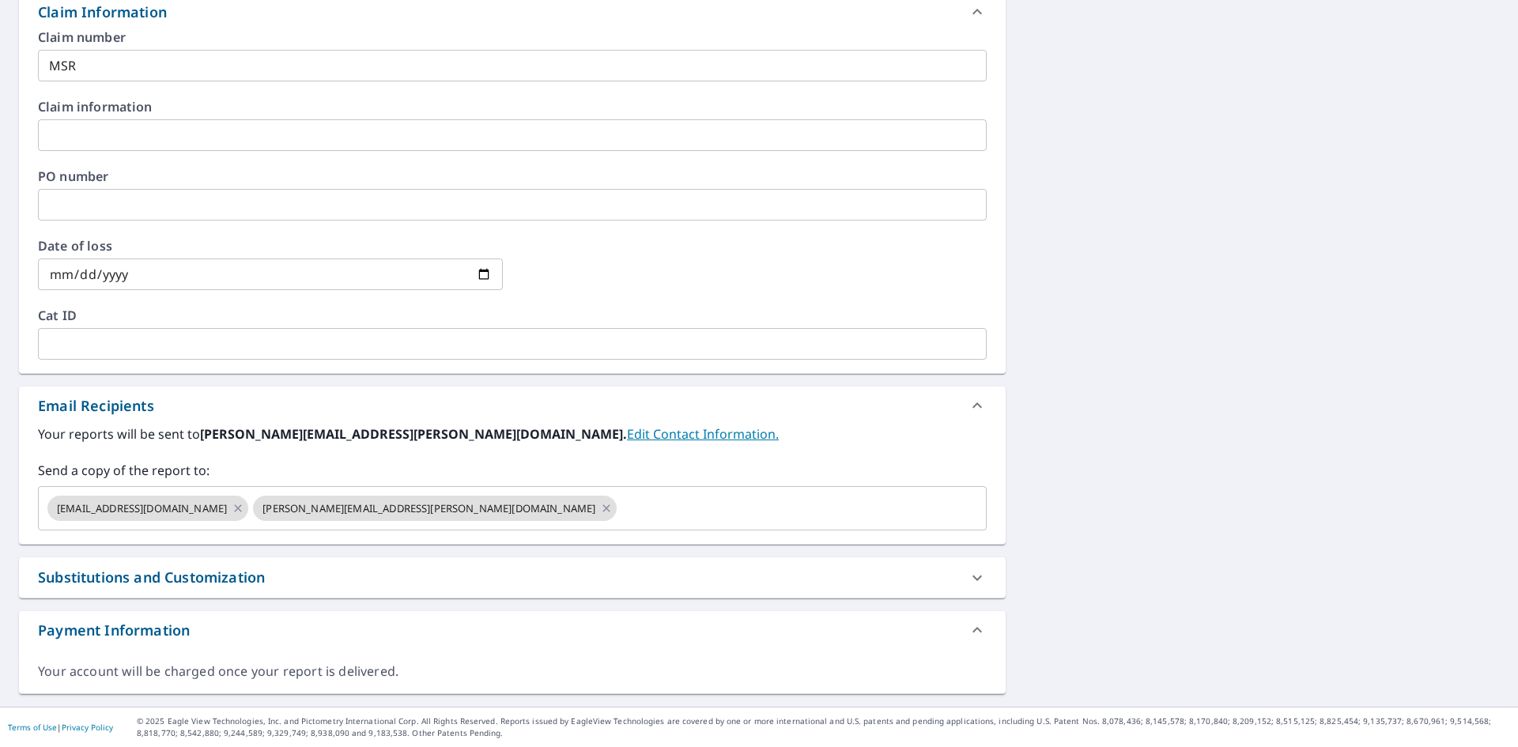
click at [1158, 446] on div "[STREET_ADDRESS] Aerial Road A standard road map Aerial A detailed look from ab…" at bounding box center [759, 136] width 1518 height 1142
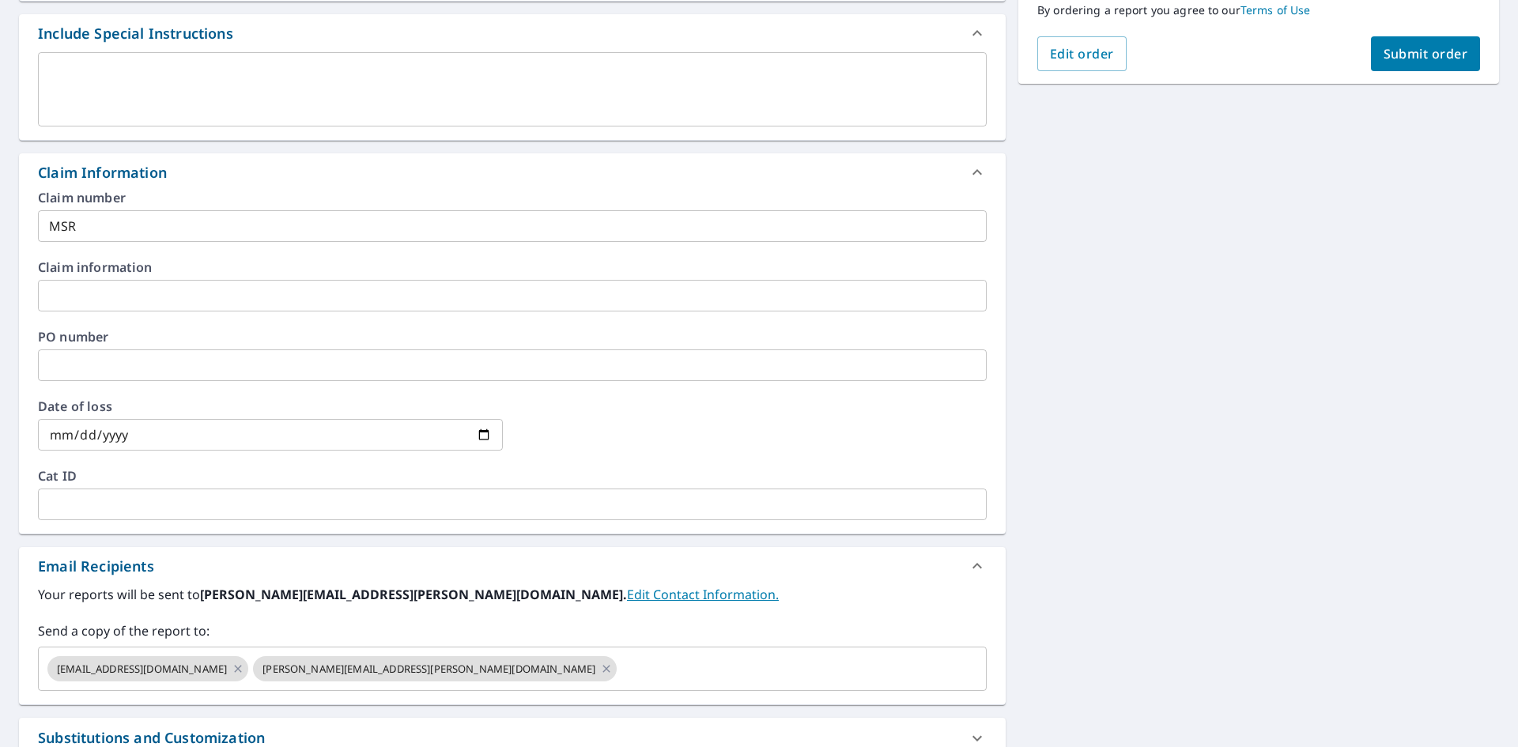
scroll to position [186, 0]
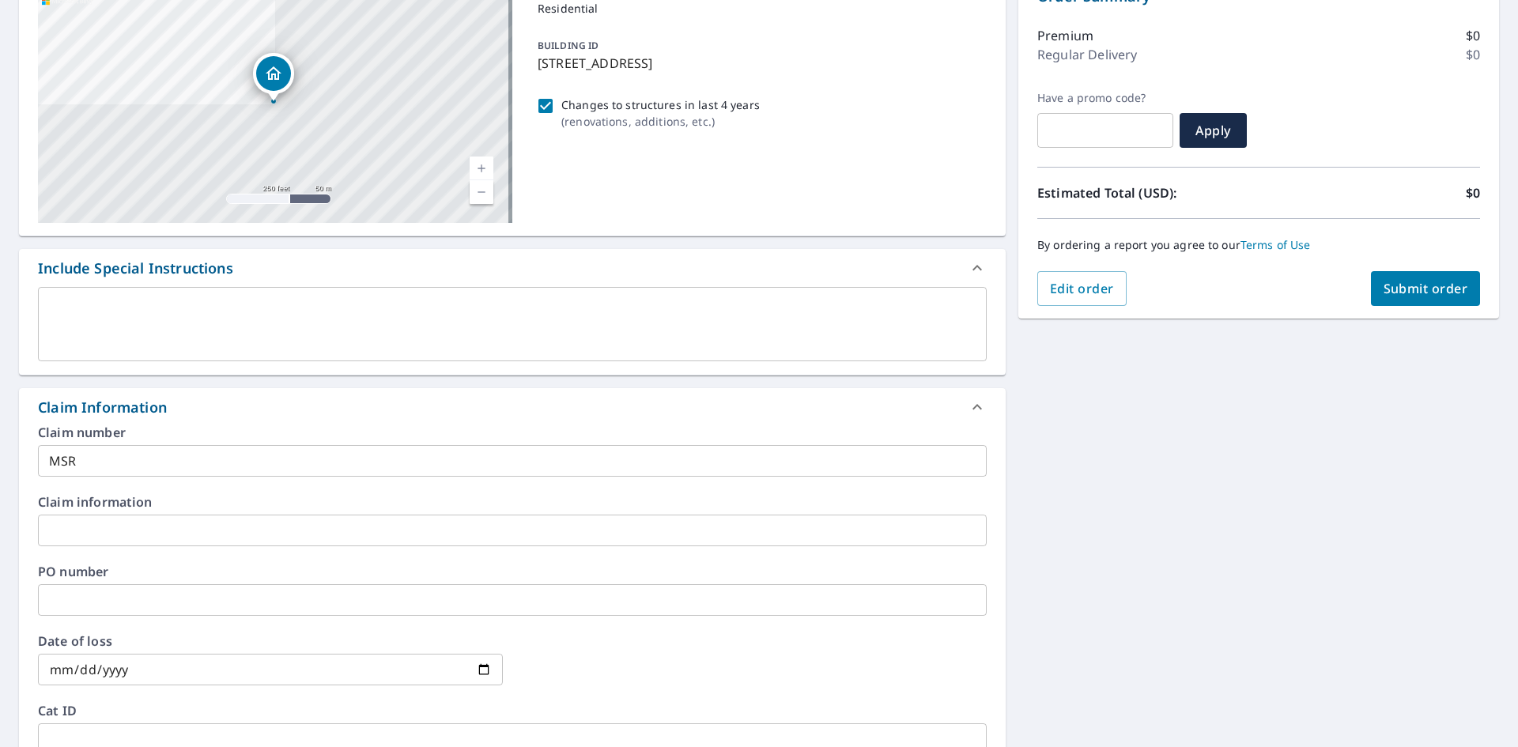
click at [1398, 271] on button "Submit order" at bounding box center [1426, 288] width 110 height 35
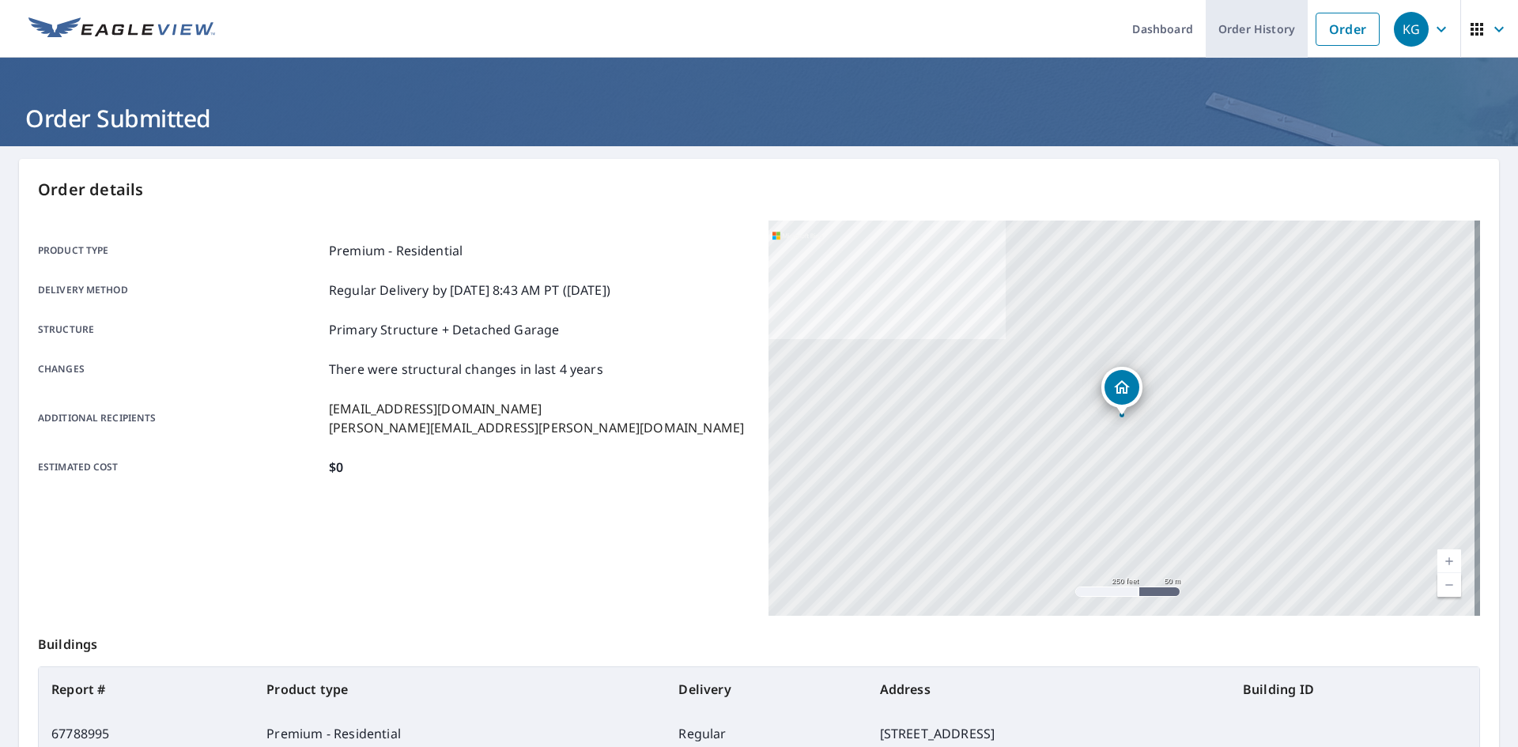
click at [1217, 32] on link "Order History" at bounding box center [1257, 29] width 102 height 58
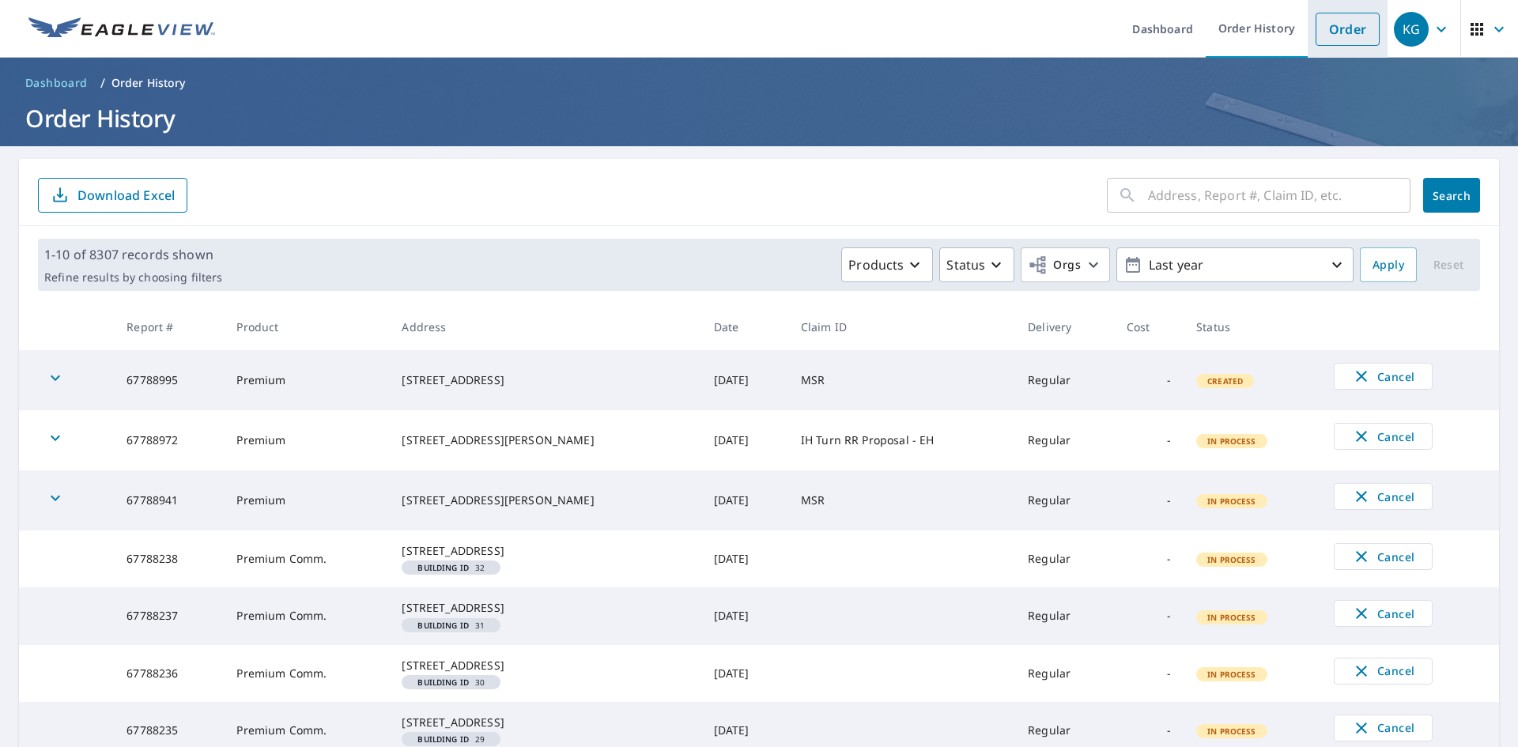
click at [1325, 29] on link "Order" at bounding box center [1348, 29] width 64 height 33
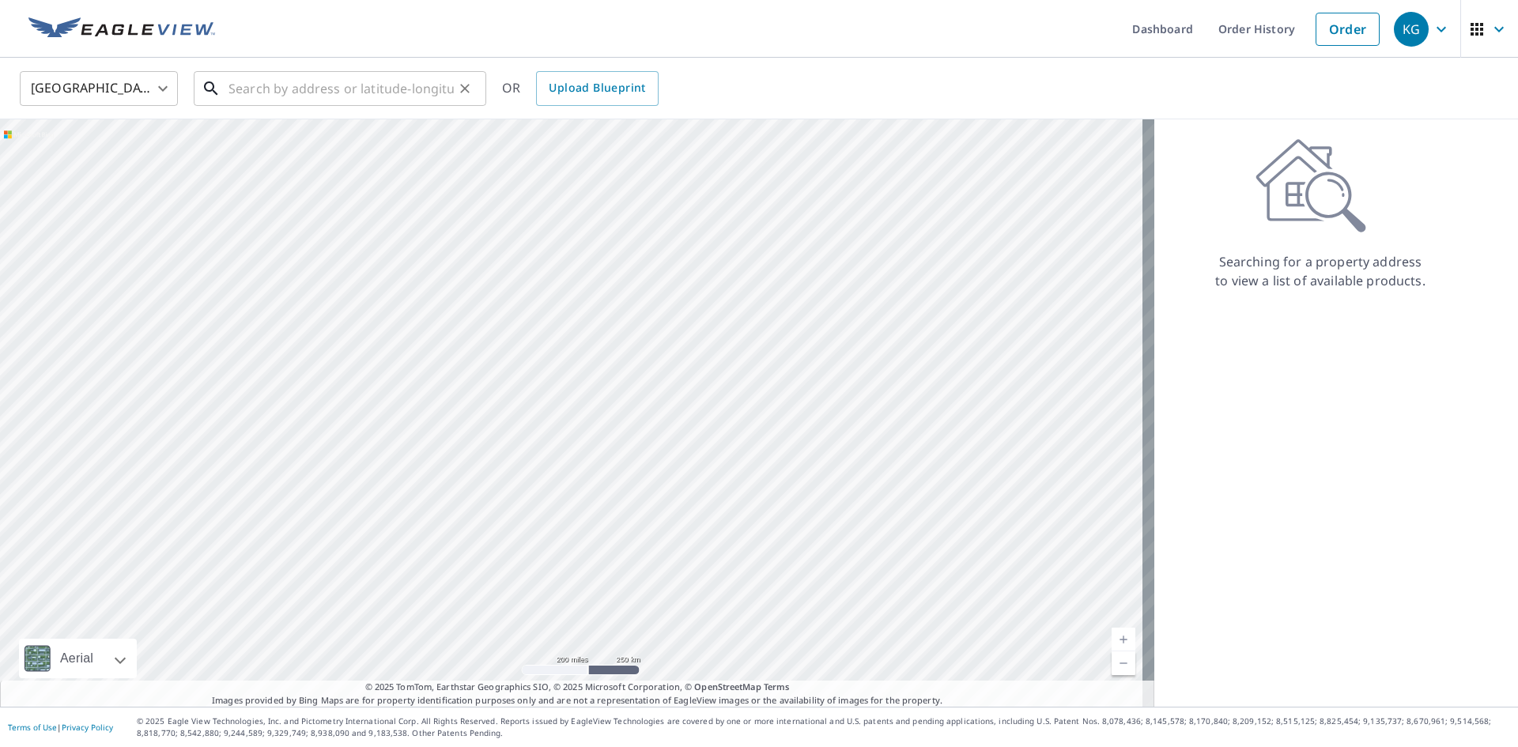
click at [436, 97] on input "text" at bounding box center [341, 88] width 225 height 44
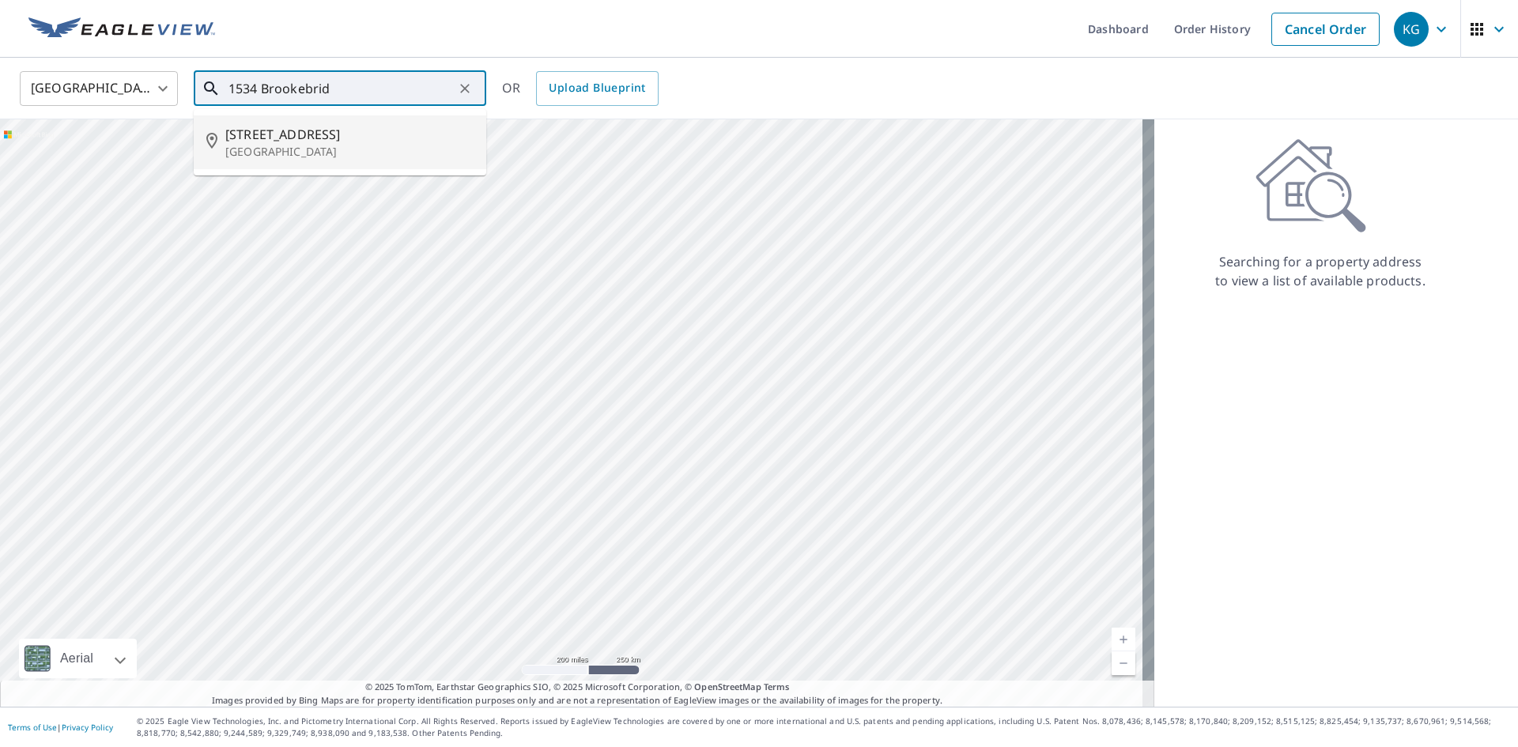
click at [347, 144] on p "[GEOGRAPHIC_DATA]" at bounding box center [349, 152] width 248 height 16
type input "[STREET_ADDRESS][PERSON_NAME]"
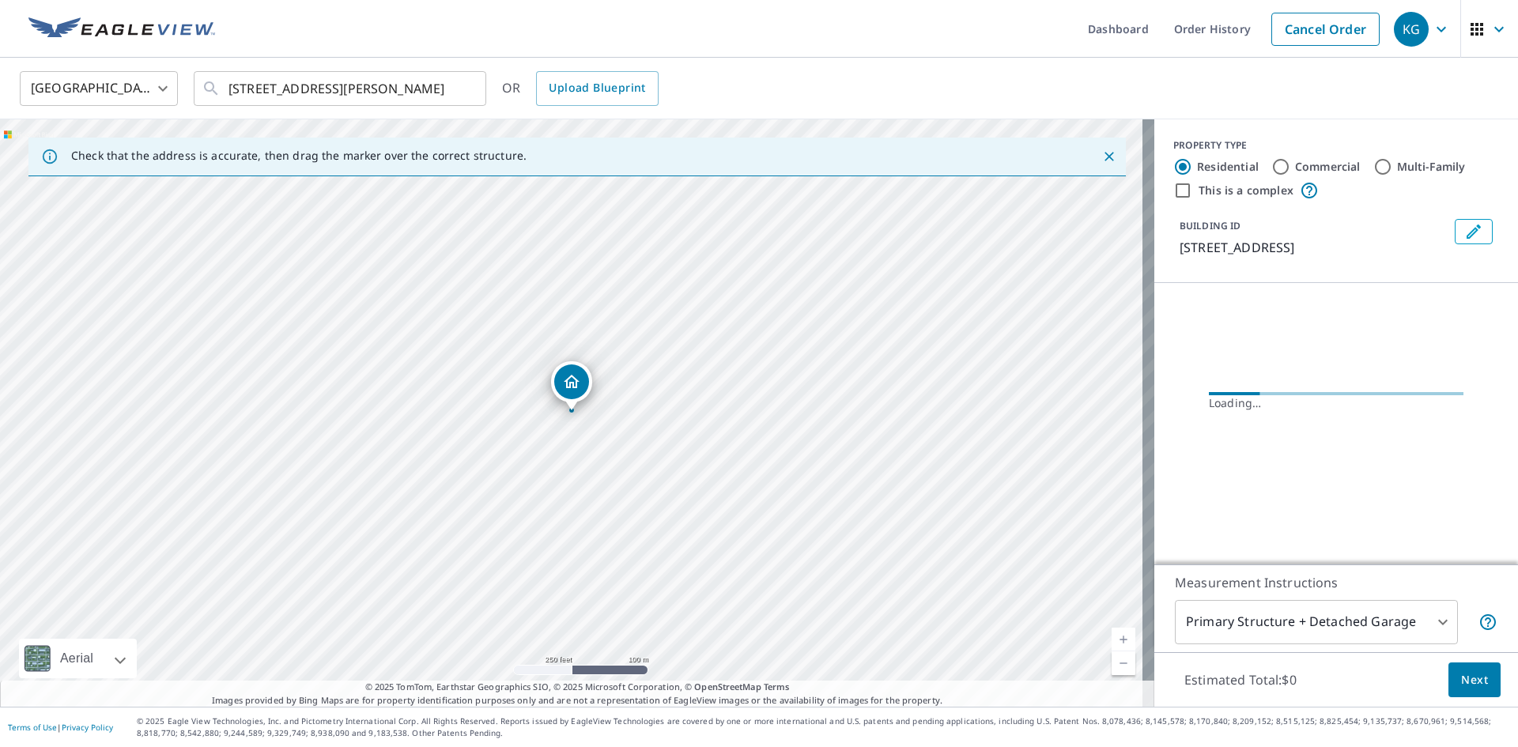
click at [1477, 679] on button "Next" at bounding box center [1475, 681] width 52 height 36
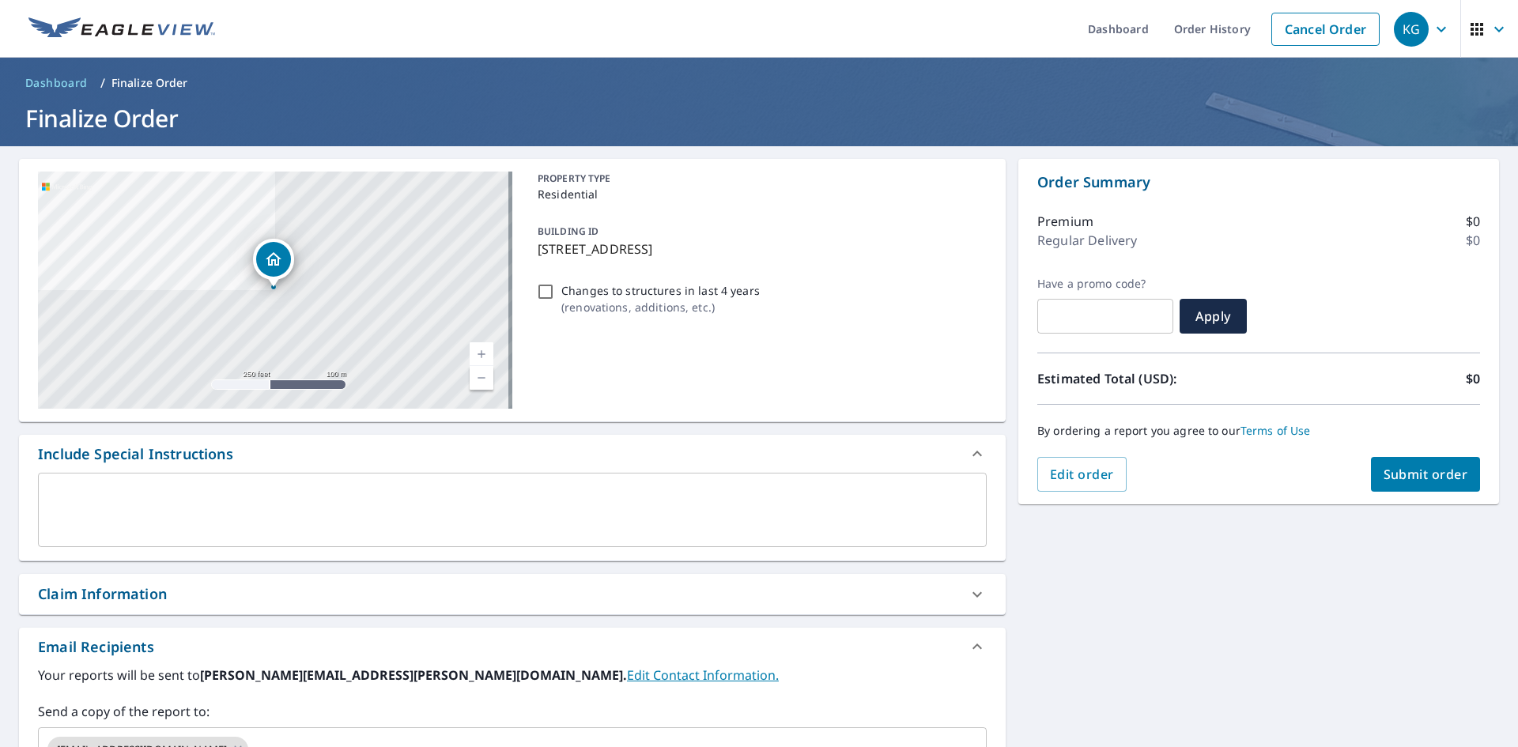
click at [545, 294] on input "Changes to structures in last 4 years ( renovations, additions, etc. )" at bounding box center [545, 291] width 19 height 19
checkbox input "true"
click at [259, 599] on div "Claim Information" at bounding box center [498, 594] width 920 height 21
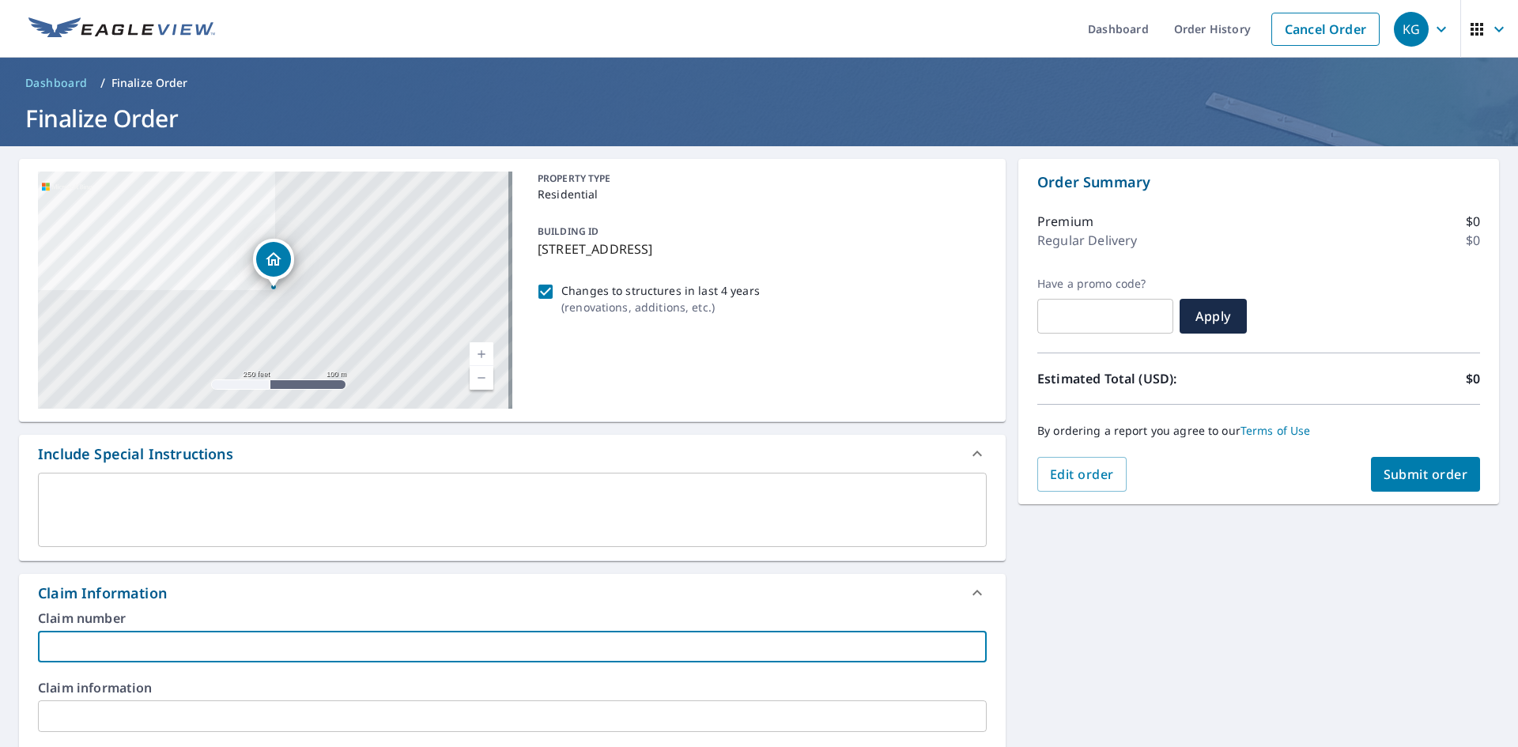
click at [257, 657] on input "text" at bounding box center [512, 647] width 949 height 32
click at [272, 648] on input "MSR" at bounding box center [512, 647] width 949 height 32
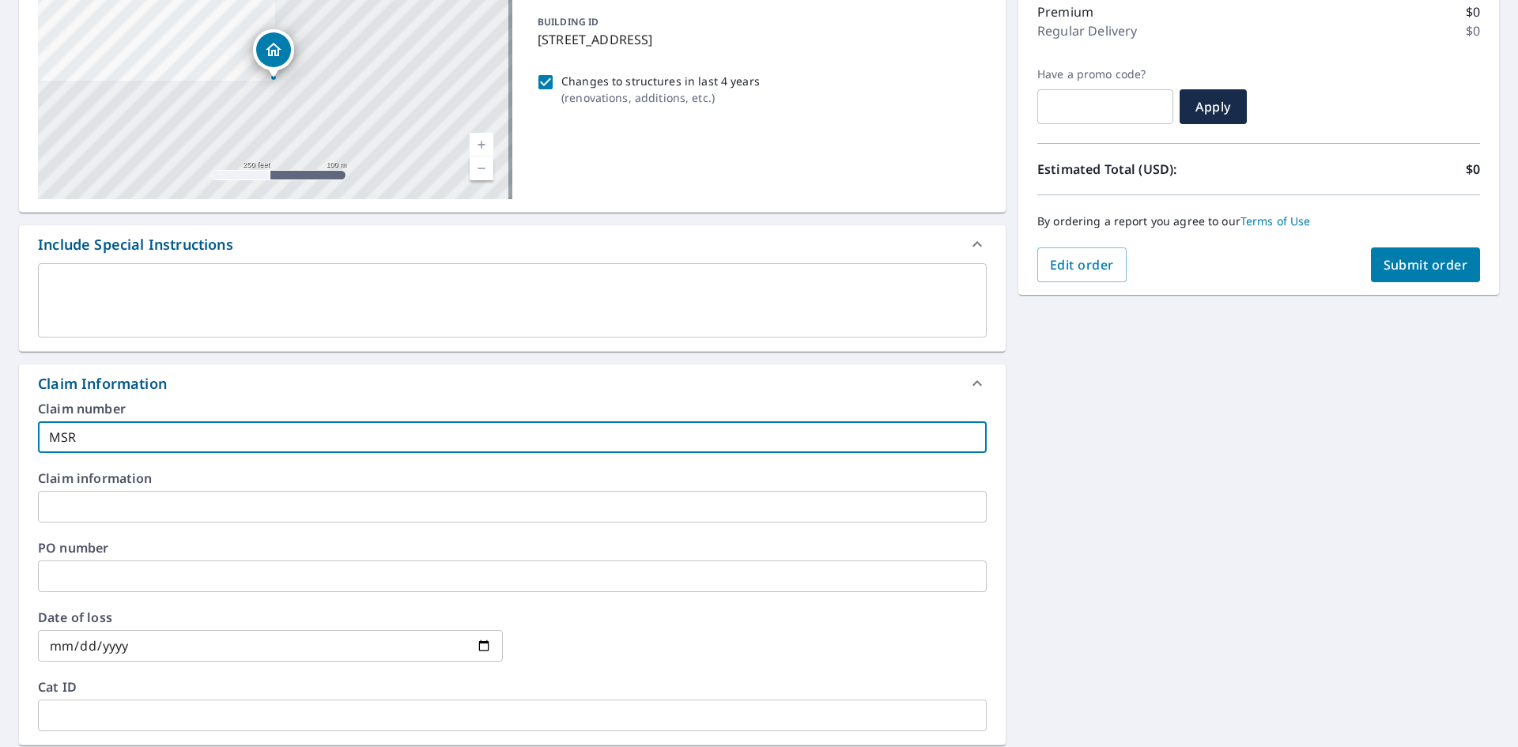
scroll to position [474, 0]
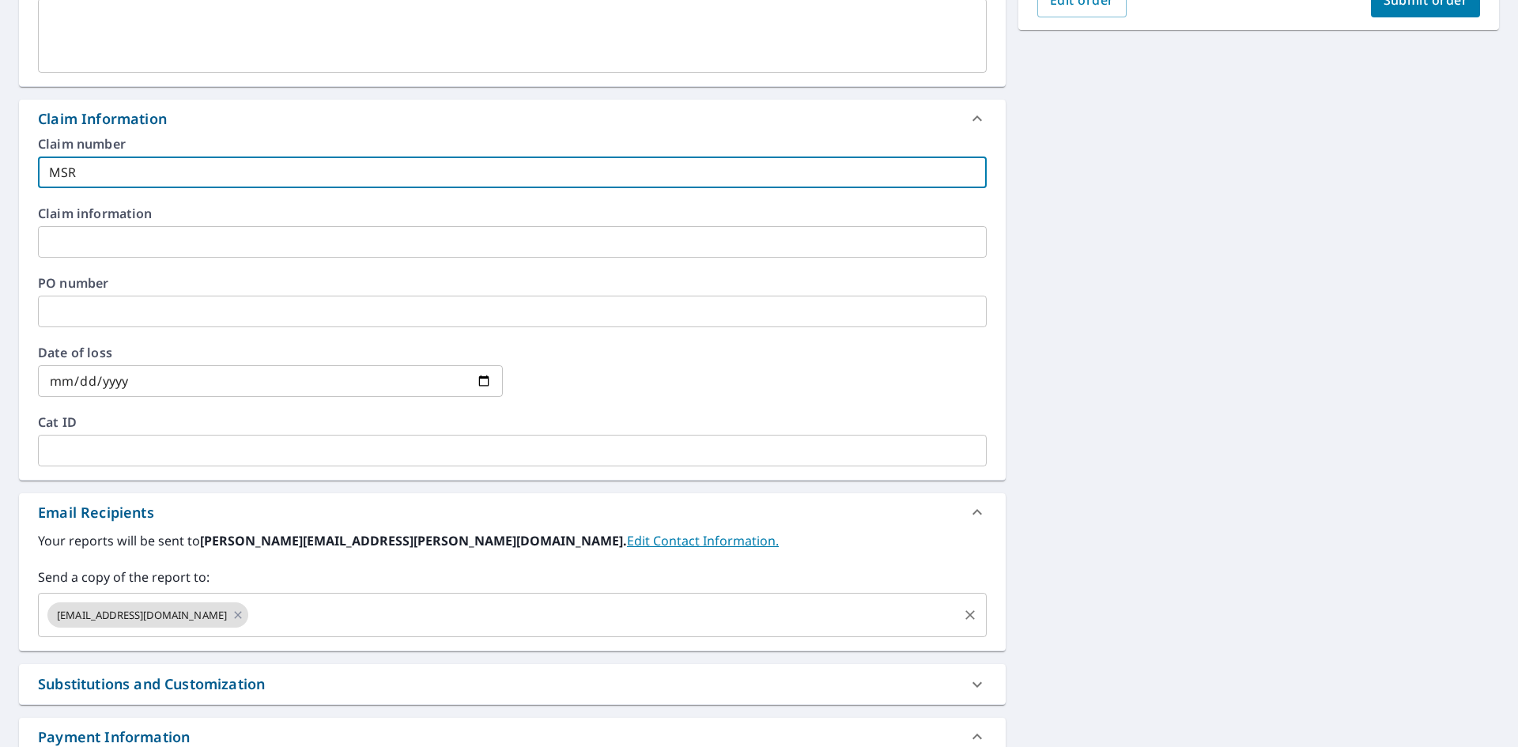
type input "MSR"
click at [458, 614] on input "text" at bounding box center [603, 615] width 705 height 30
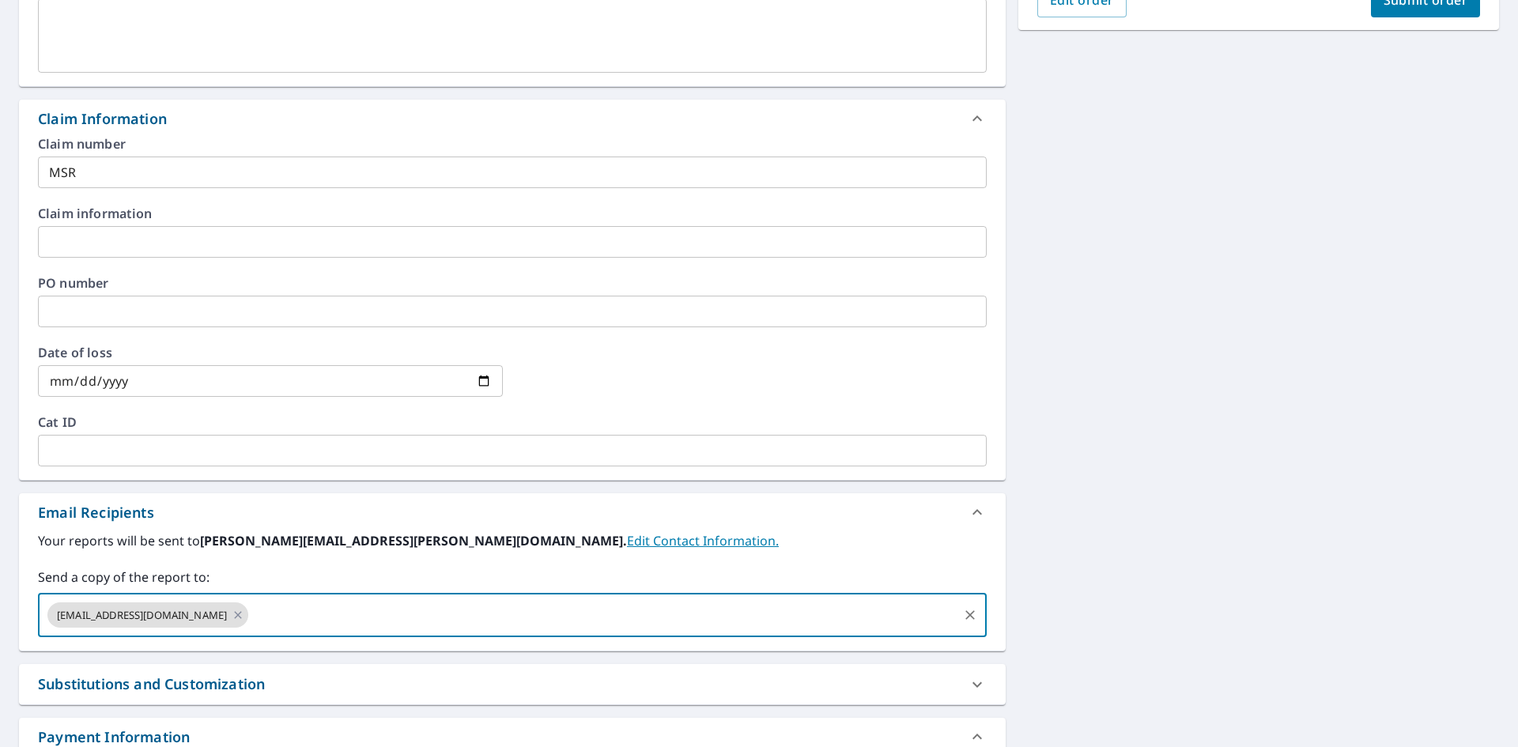
paste input "[PERSON_NAME][EMAIL_ADDRESS][PERSON_NAME][DOMAIN_NAME]"
type input "[PERSON_NAME][EMAIL_ADDRESS][PERSON_NAME][DOMAIN_NAME]"
click at [804, 539] on label "Your reports will be sent to [PERSON_NAME][EMAIL_ADDRESS][PERSON_NAME][DOMAIN_N…" at bounding box center [512, 540] width 949 height 19
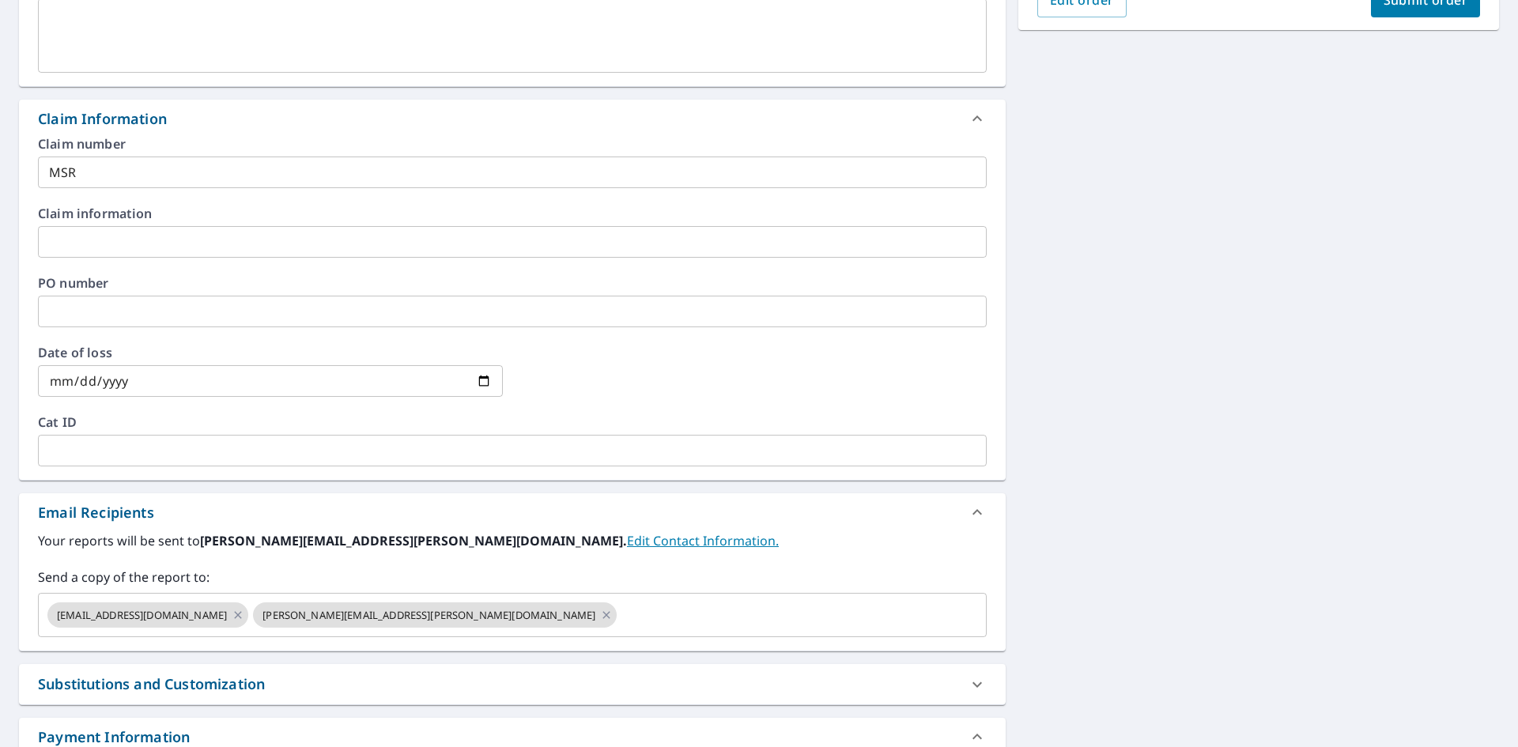
click at [1292, 583] on div "[STREET_ADDRESS][PERSON_NAME] Aerial Road A standard road map Aerial A detailed…" at bounding box center [759, 243] width 1518 height 1142
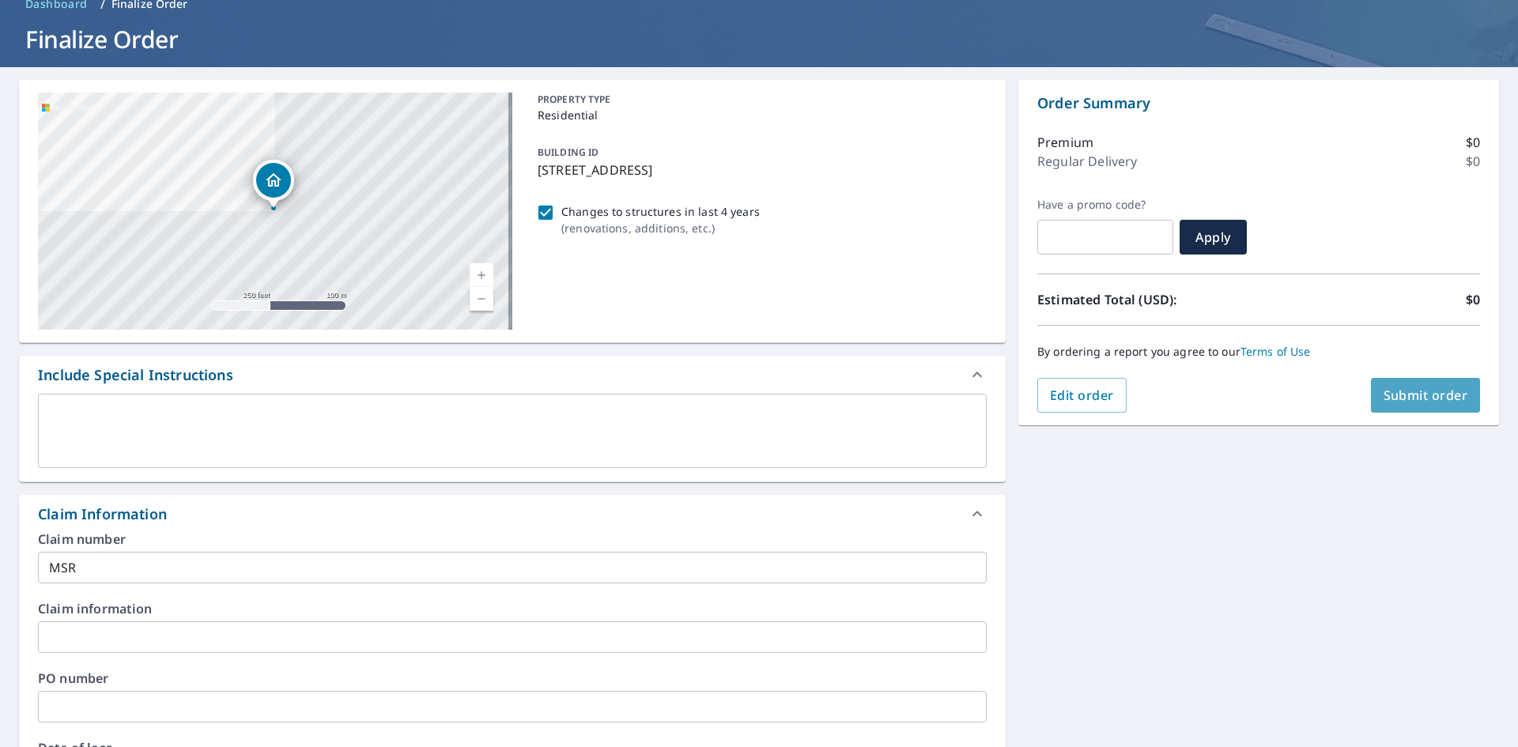
click at [1387, 387] on span "Submit order" at bounding box center [1426, 395] width 85 height 17
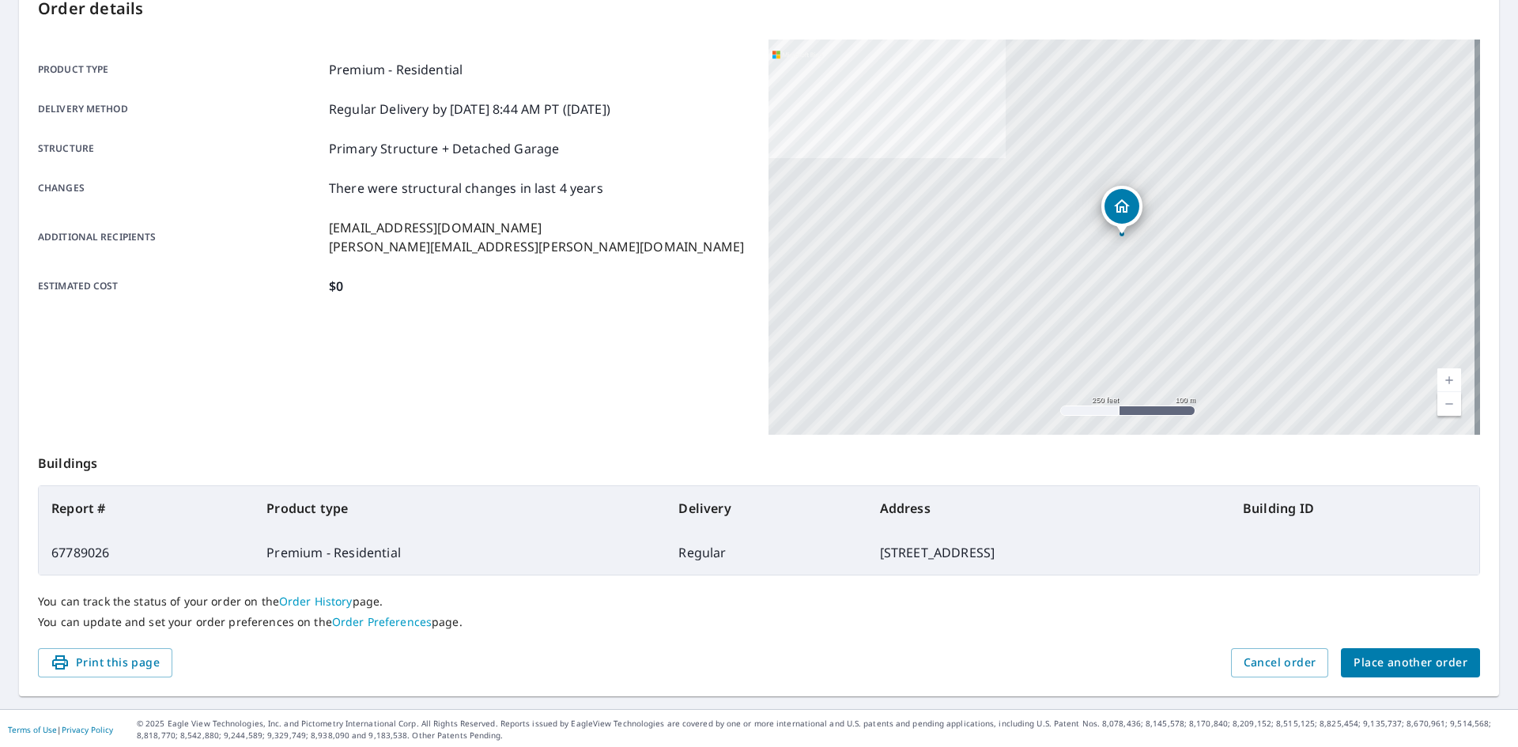
scroll to position [183, 0]
click at [1407, 679] on div "Order details Product type Premium - Residential Delivery method Regular Delive…" at bounding box center [759, 334] width 1480 height 719
click at [1407, 659] on span "Place another order" at bounding box center [1411, 661] width 114 height 20
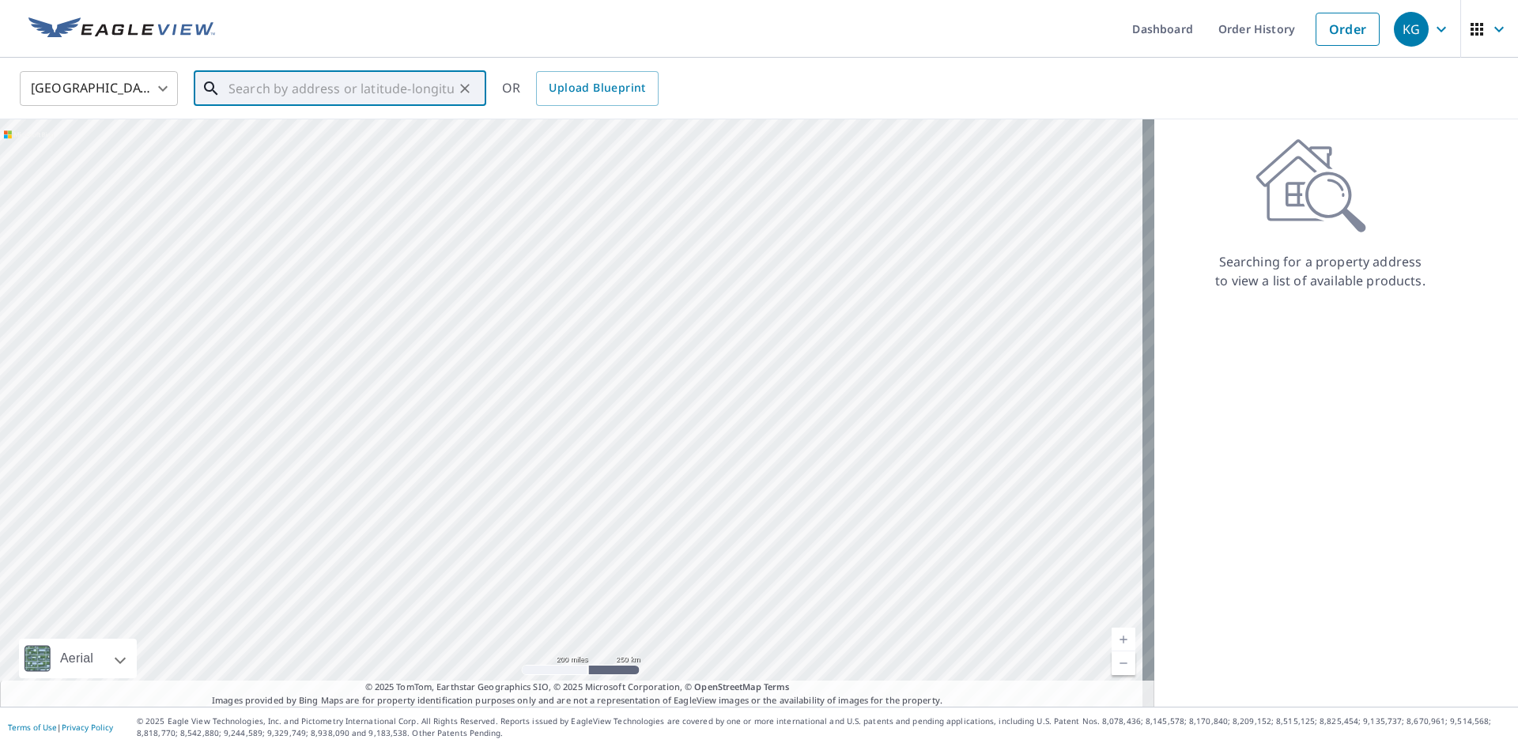
click at [301, 77] on input "text" at bounding box center [341, 88] width 225 height 44
click at [326, 139] on span "[STREET_ADDRESS]" at bounding box center [349, 134] width 248 height 19
type input "[STREET_ADDRESS]"
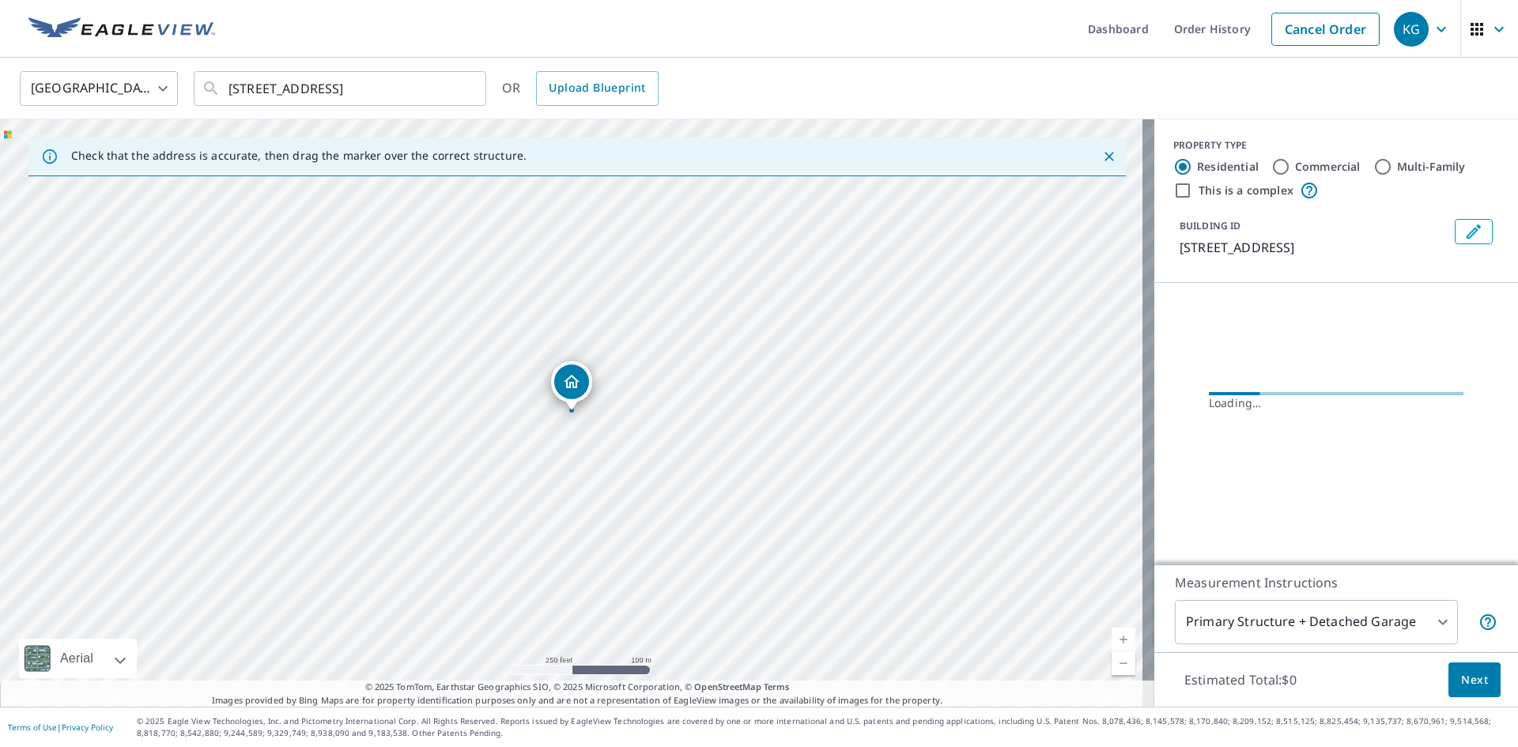
click at [1470, 671] on span "Next" at bounding box center [1474, 681] width 27 height 20
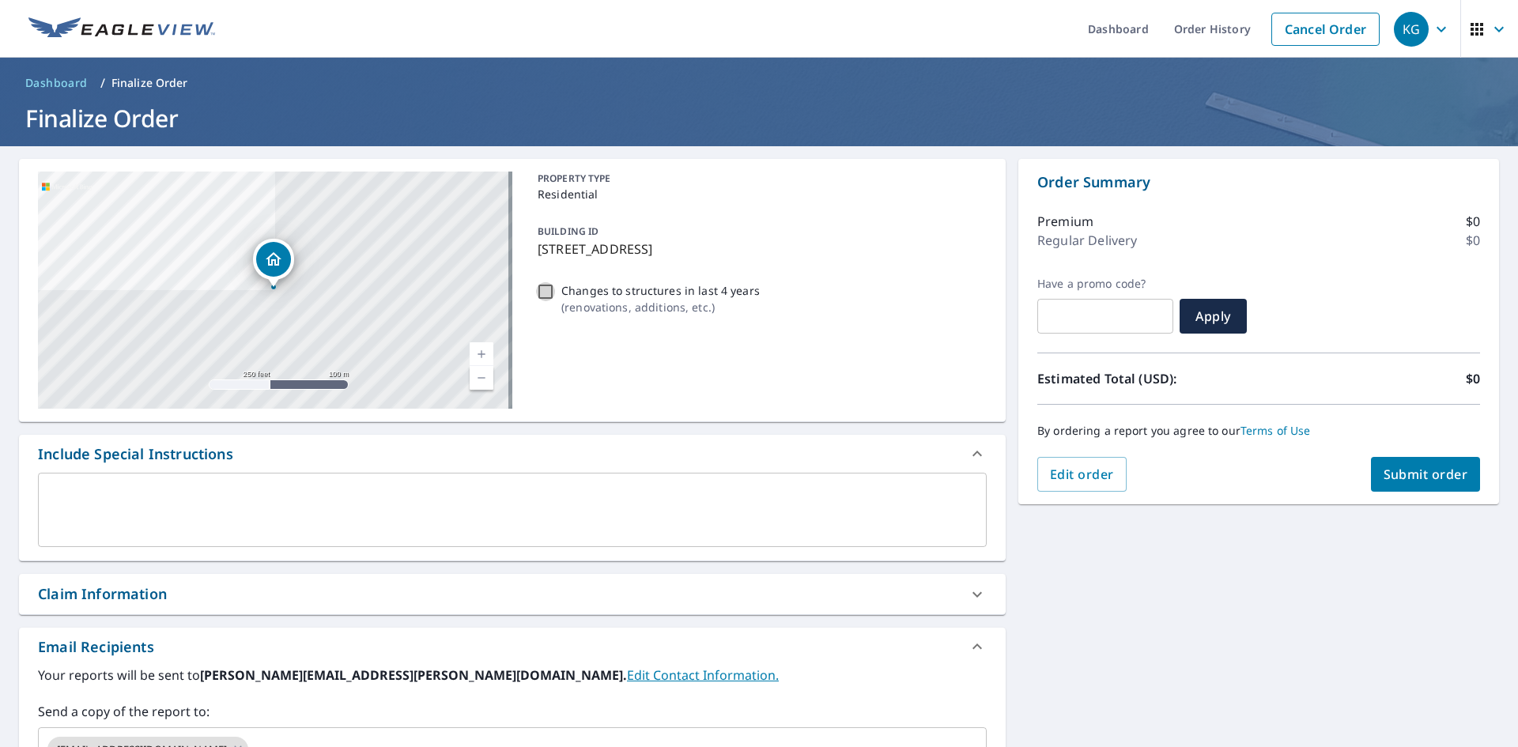
click at [550, 287] on input "Changes to structures in last 4 years ( renovations, additions, etc. )" at bounding box center [545, 291] width 19 height 19
checkbox input "true"
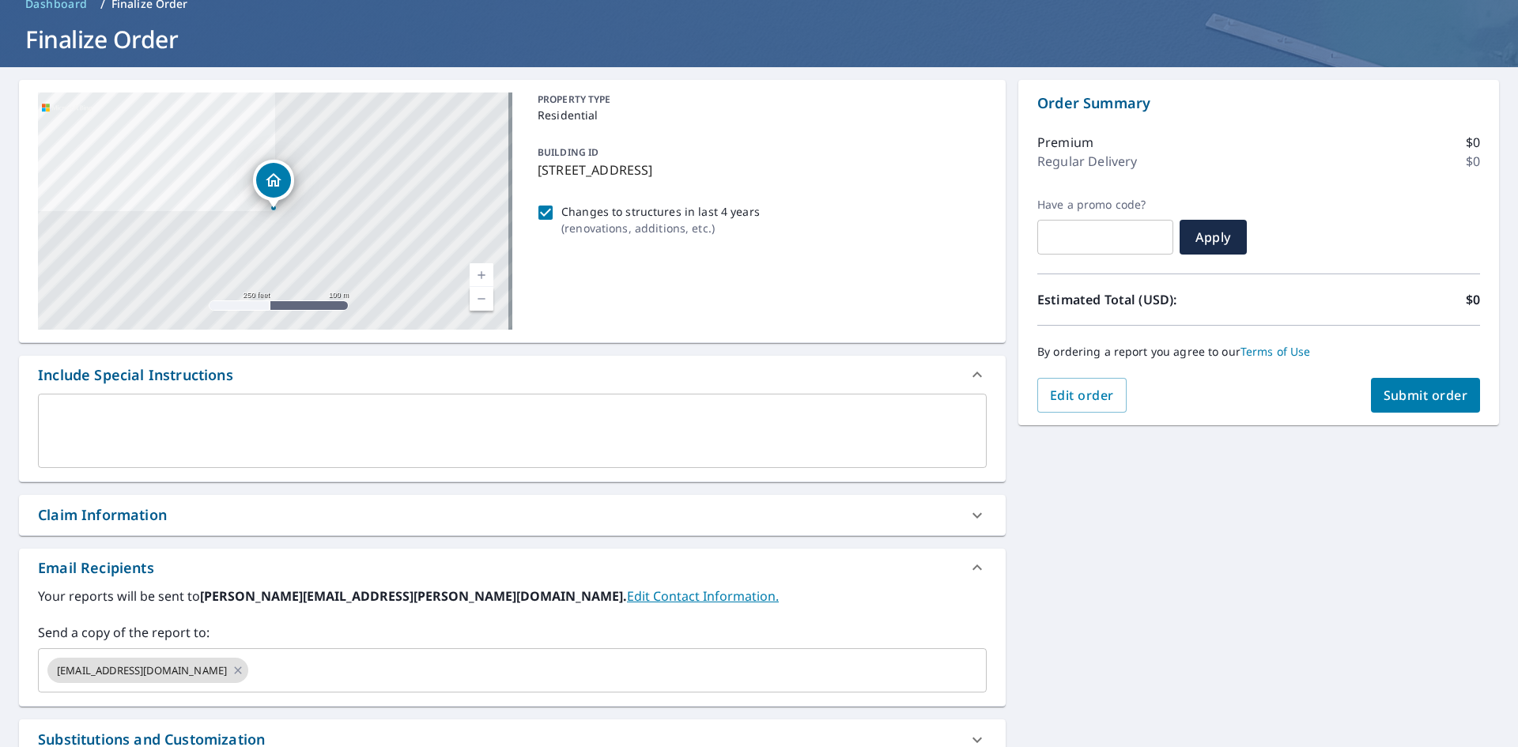
scroll to position [158, 0]
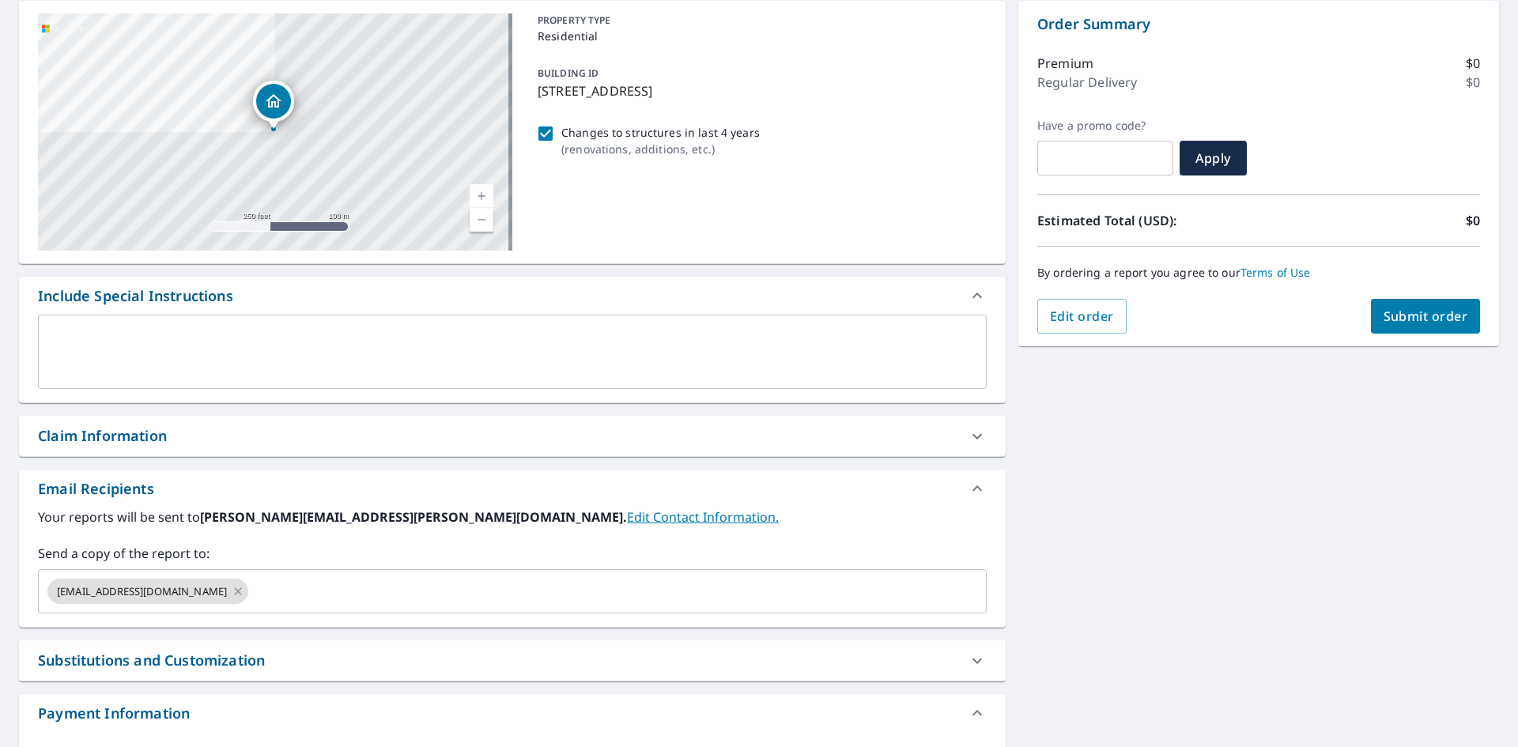
click at [198, 425] on div "Claim Information" at bounding box center [512, 436] width 987 height 40
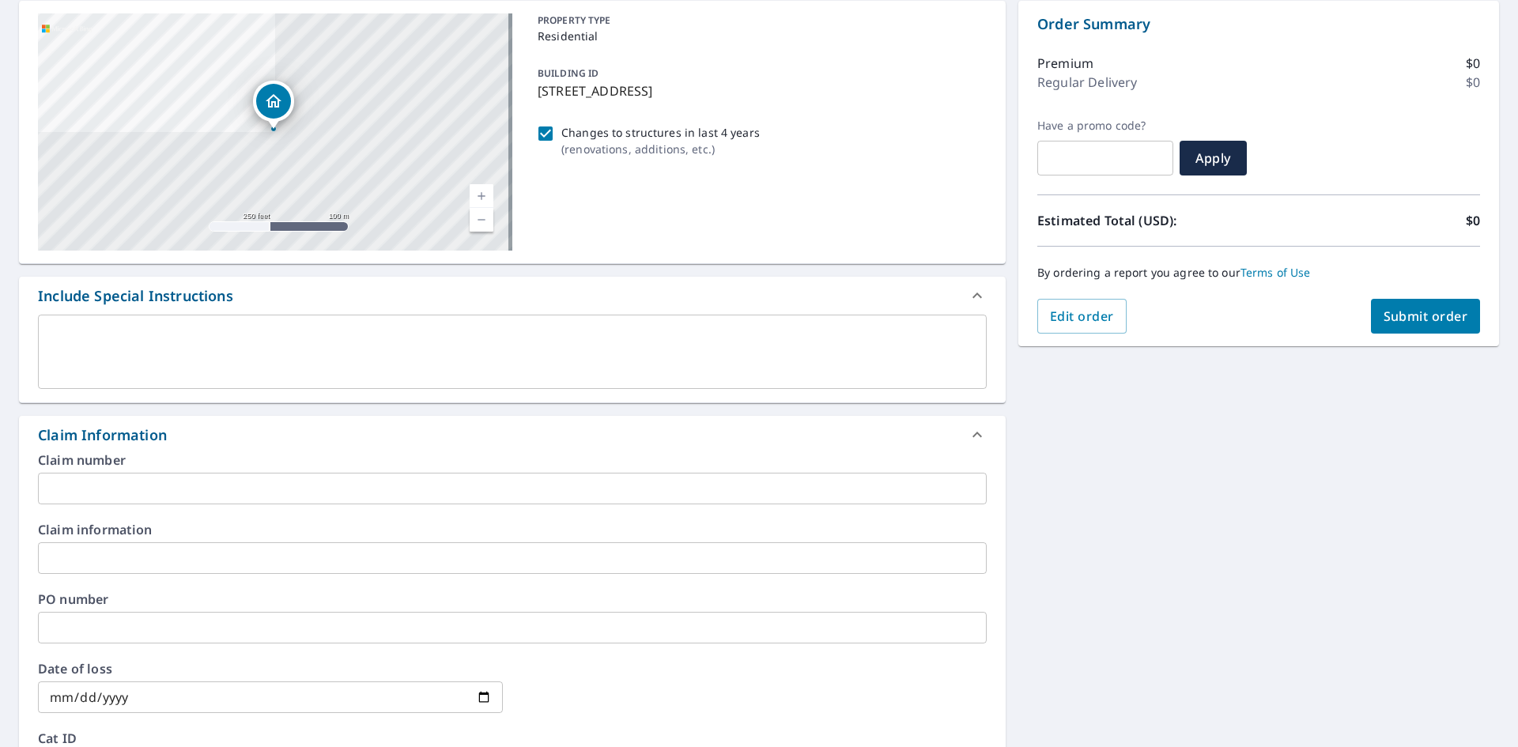
click at [248, 487] on input "text" at bounding box center [512, 489] width 949 height 32
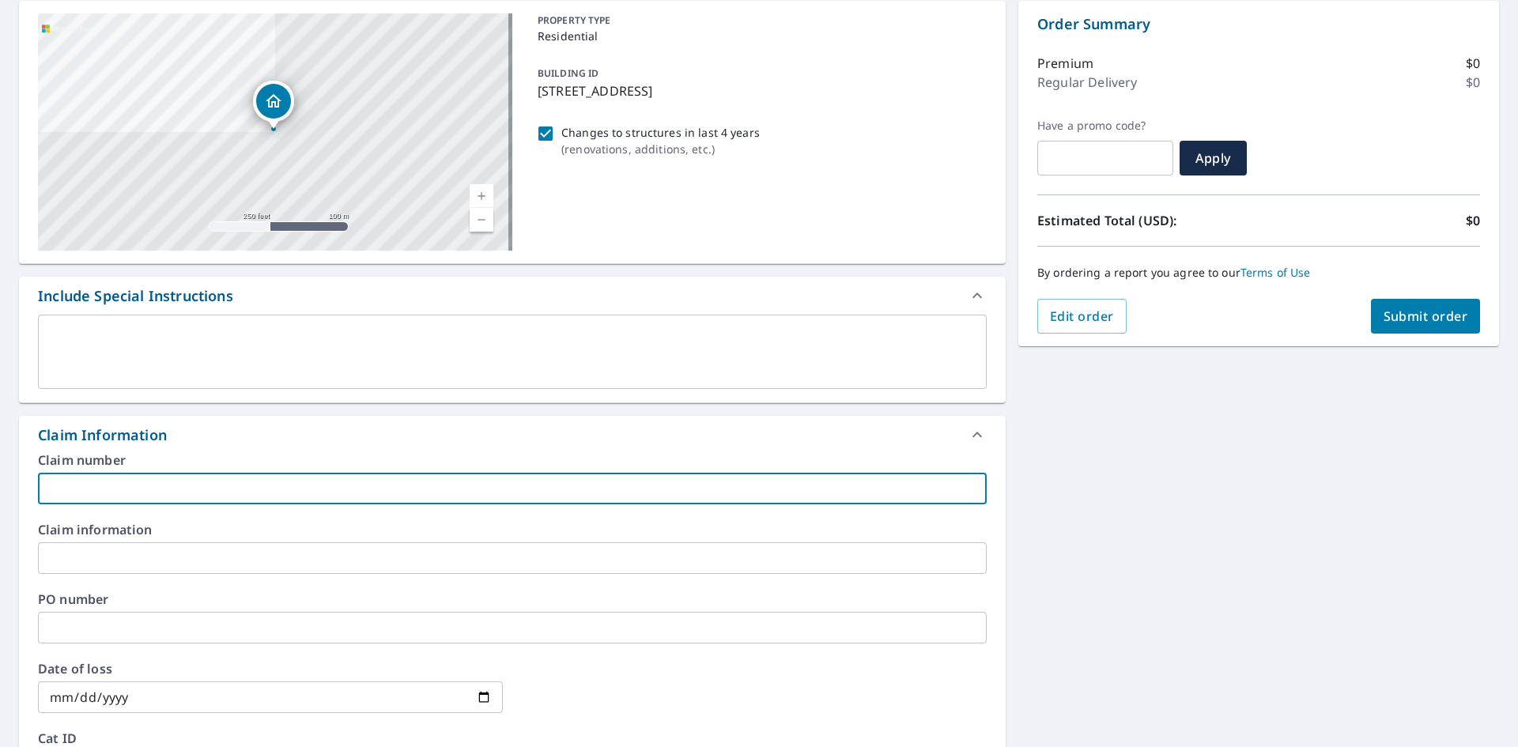
type input "MSR"
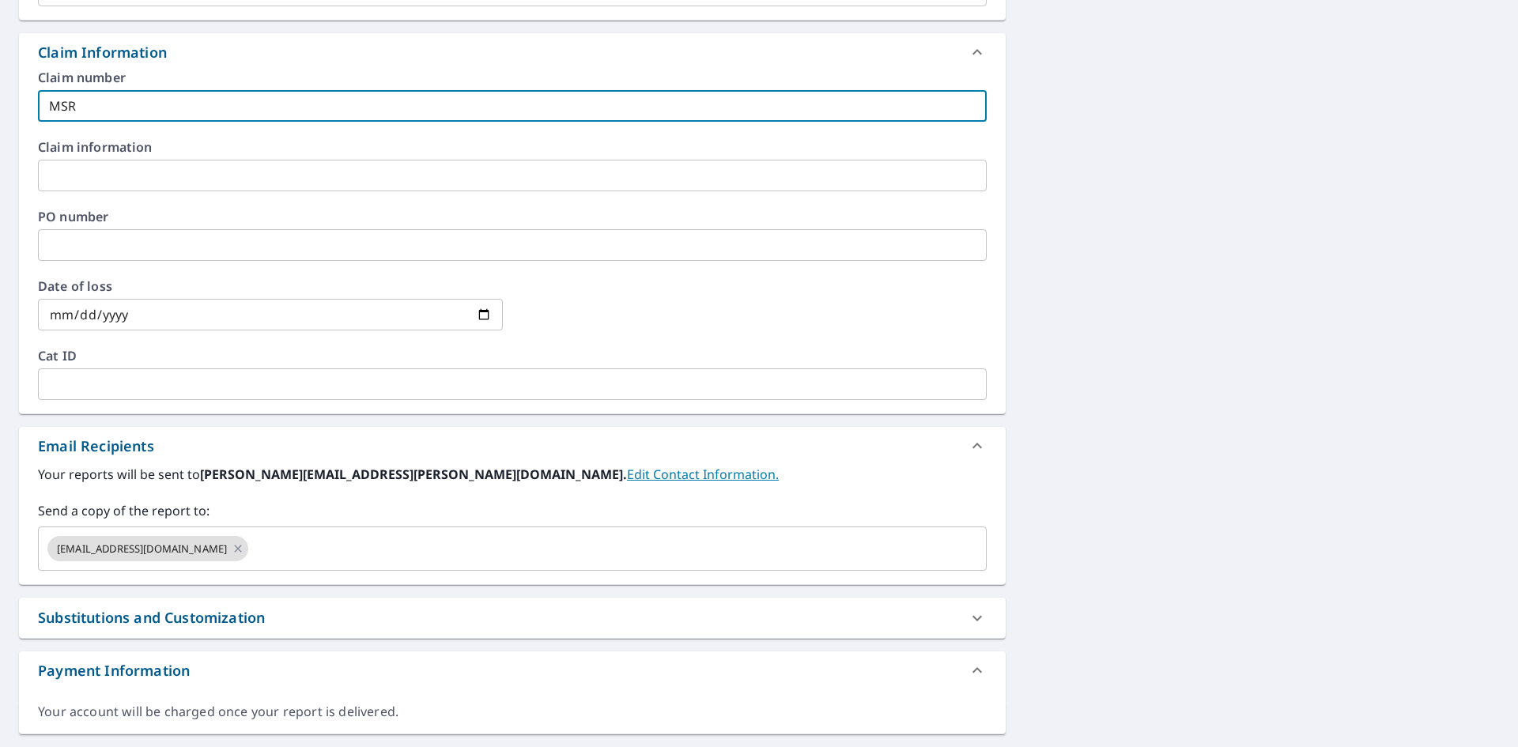
scroll to position [581, 0]
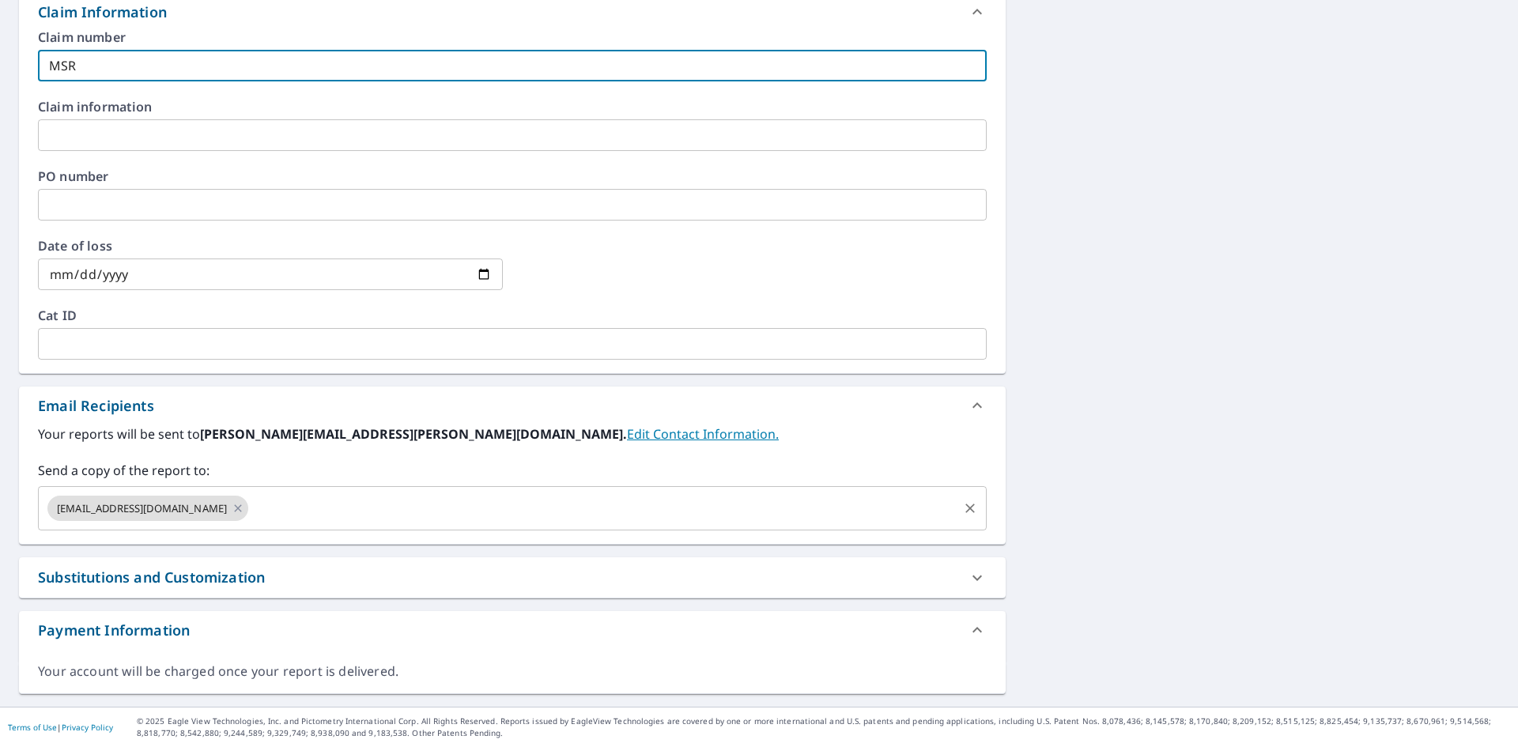
click at [374, 524] on div "[EMAIL_ADDRESS][DOMAIN_NAME] ​" at bounding box center [512, 508] width 949 height 44
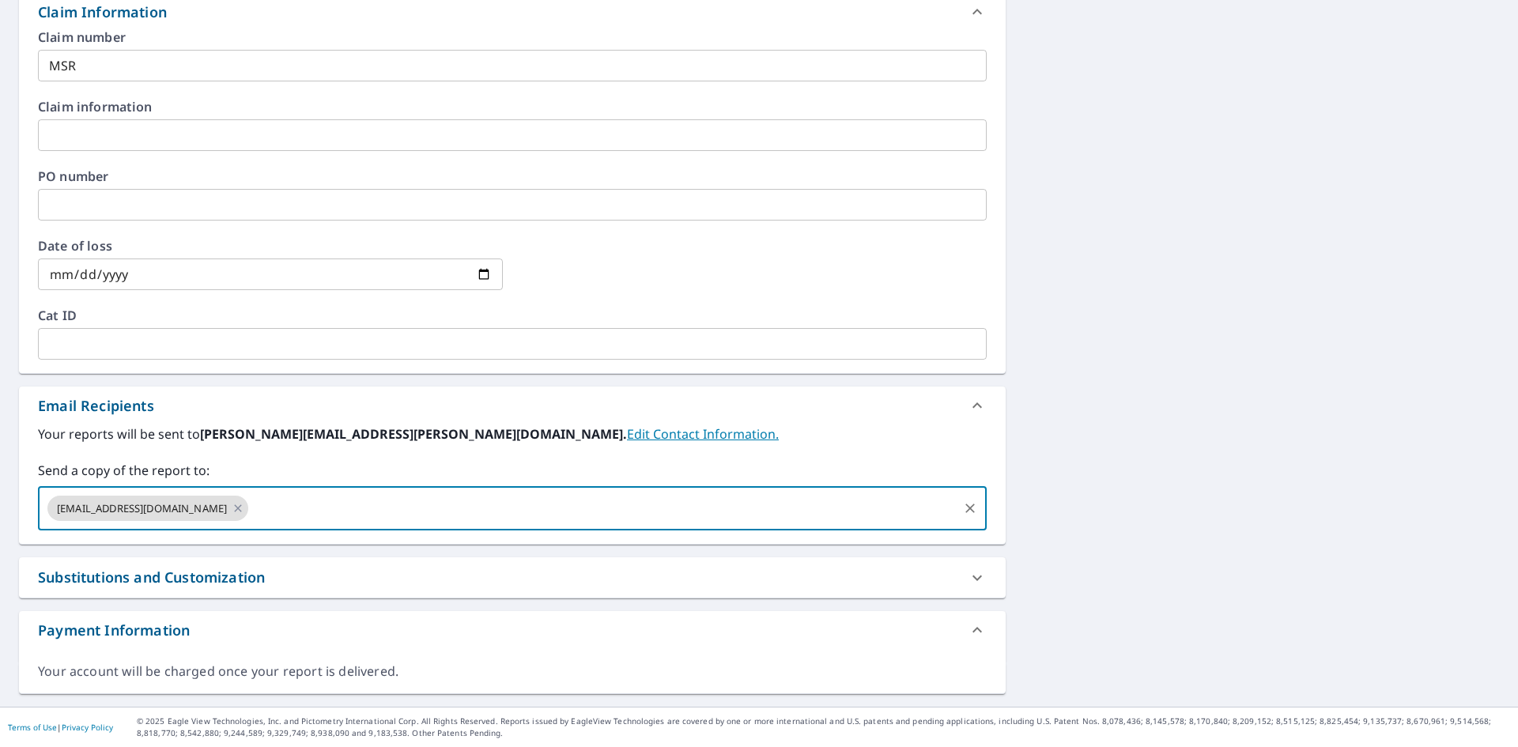
paste input "[PERSON_NAME][EMAIL_ADDRESS][PERSON_NAME][DOMAIN_NAME]"
type input "[PERSON_NAME][EMAIL_ADDRESS][PERSON_NAME][DOMAIN_NAME]"
click at [712, 451] on div "Your reports will be sent to [PERSON_NAME][EMAIL_ADDRESS][PERSON_NAME][DOMAIN_N…" at bounding box center [512, 478] width 949 height 106
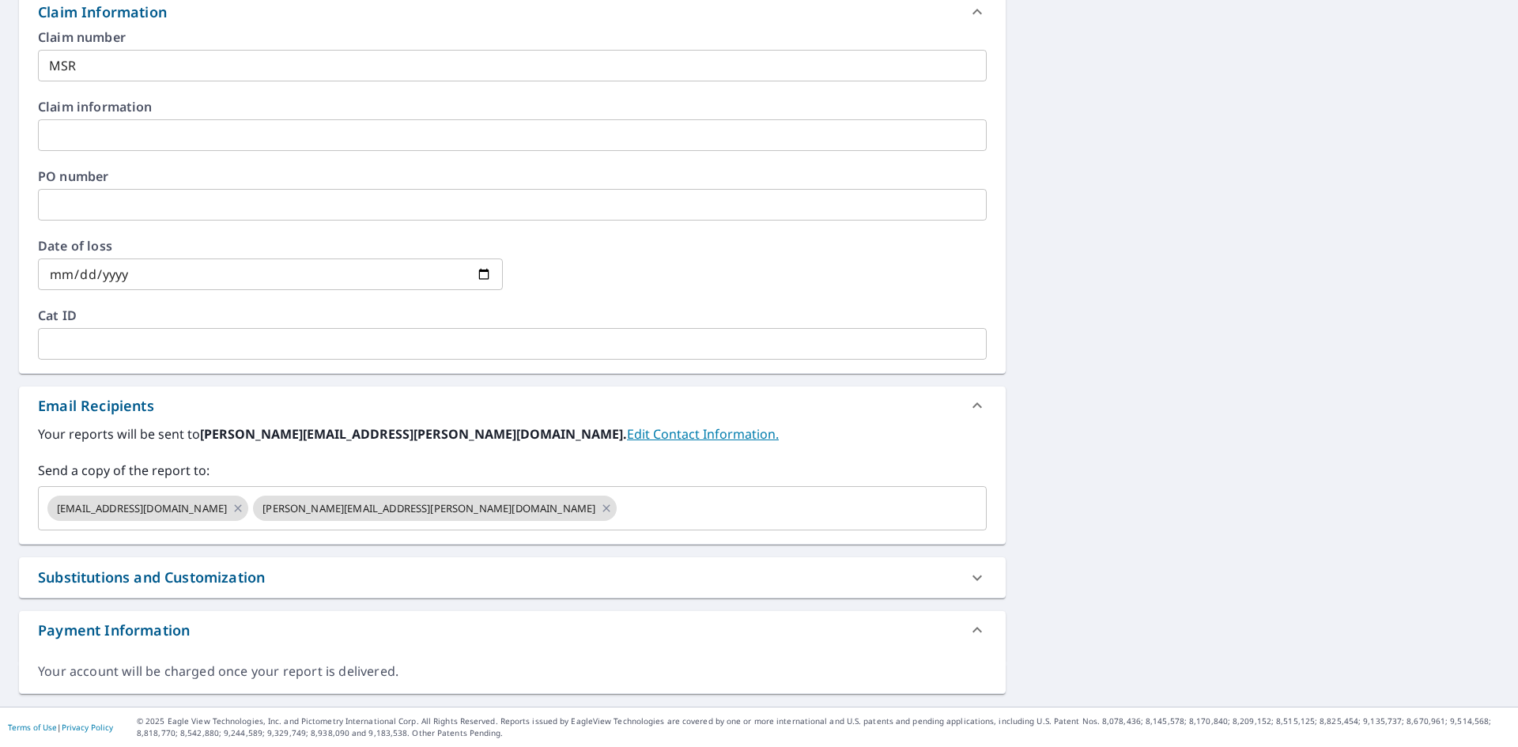
click at [1124, 482] on div "[STREET_ADDRESS] A standard road map Aerial A detailed look from above Labels L…" at bounding box center [759, 136] width 1518 height 1142
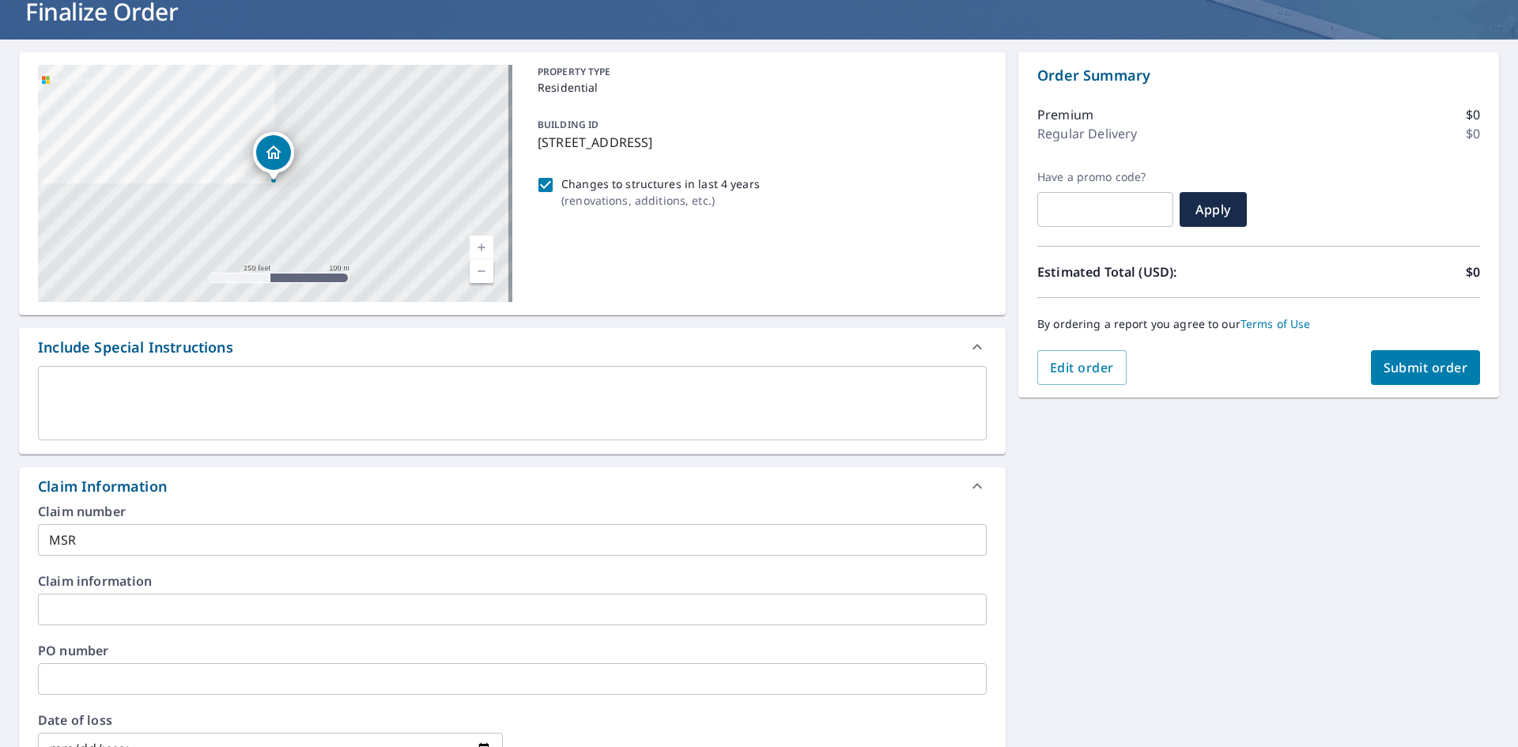
click at [1443, 376] on span "Submit order" at bounding box center [1426, 367] width 85 height 17
